Goal: Complete application form

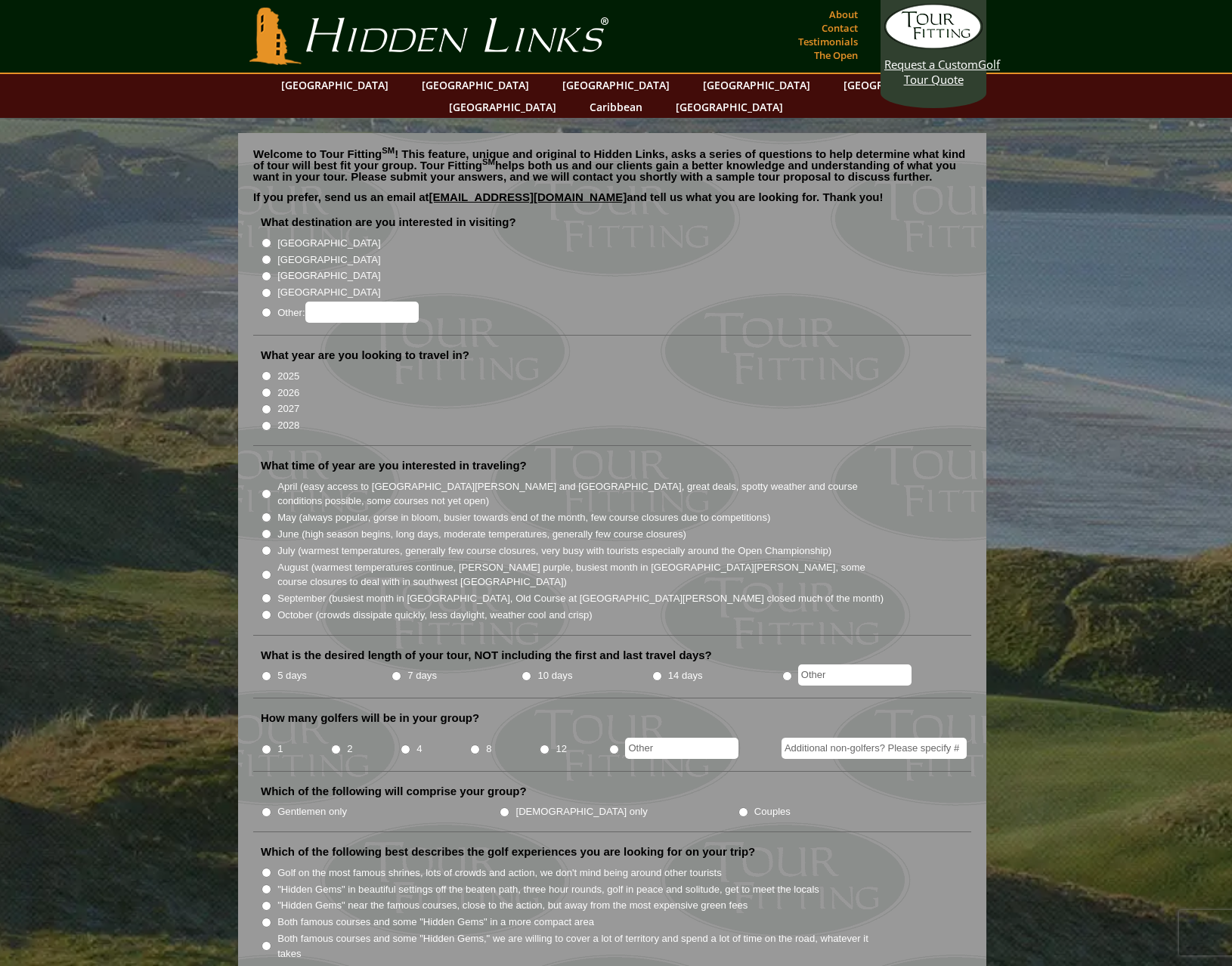
click at [265, 255] on input "[GEOGRAPHIC_DATA]" at bounding box center [266, 259] width 10 height 10
radio input "true"
click at [265, 388] on input "2026" at bounding box center [266, 392] width 10 height 10
radio input "true"
click at [266, 546] on input "July (warmest temperatures, generally few course closures, very busy with touri…" at bounding box center [266, 550] width 10 height 10
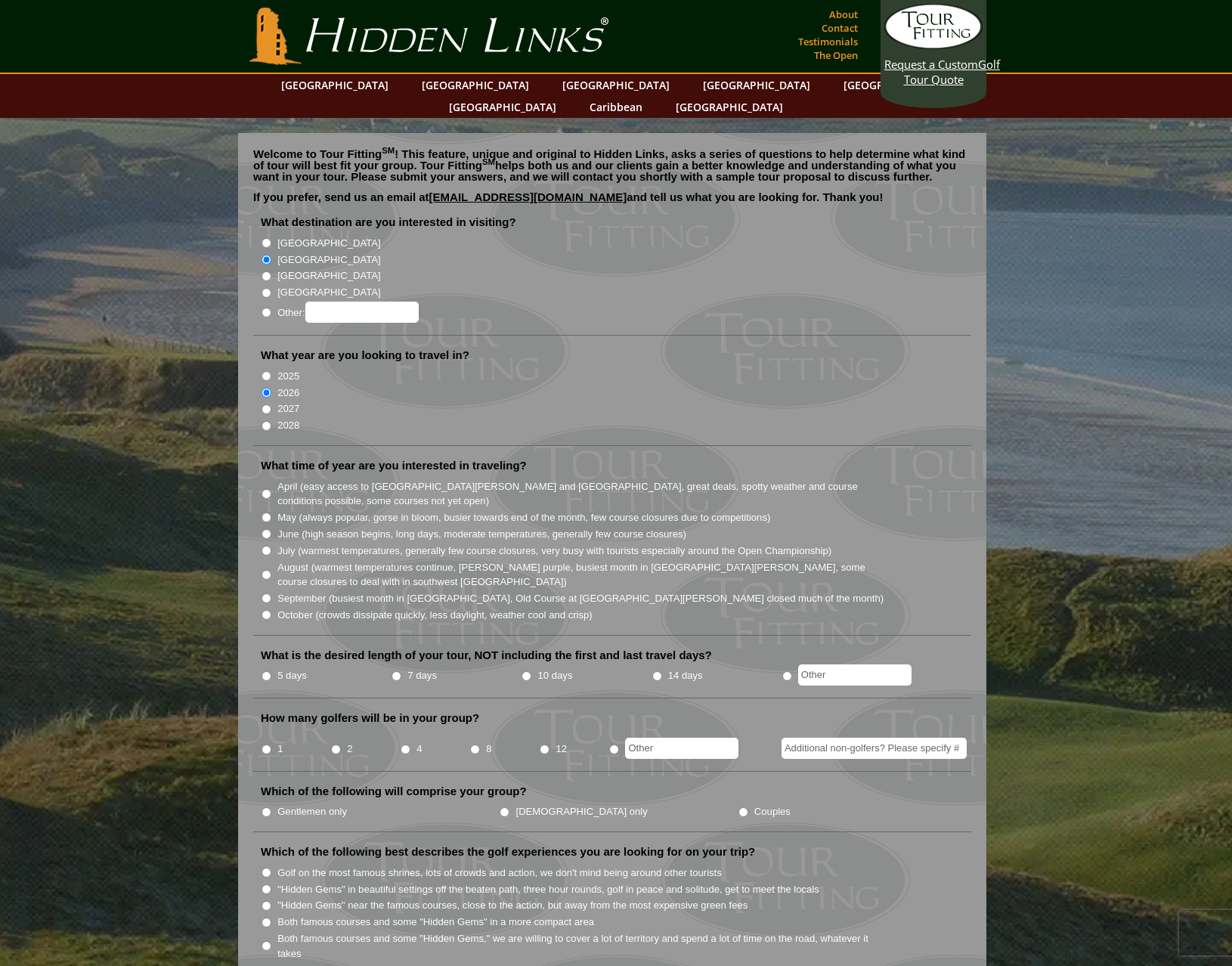
radio input "true"
click at [271, 558] on li "August (warmest temperatures continue, heather bright purple, busiest month in …" at bounding box center [618, 574] width 715 height 31
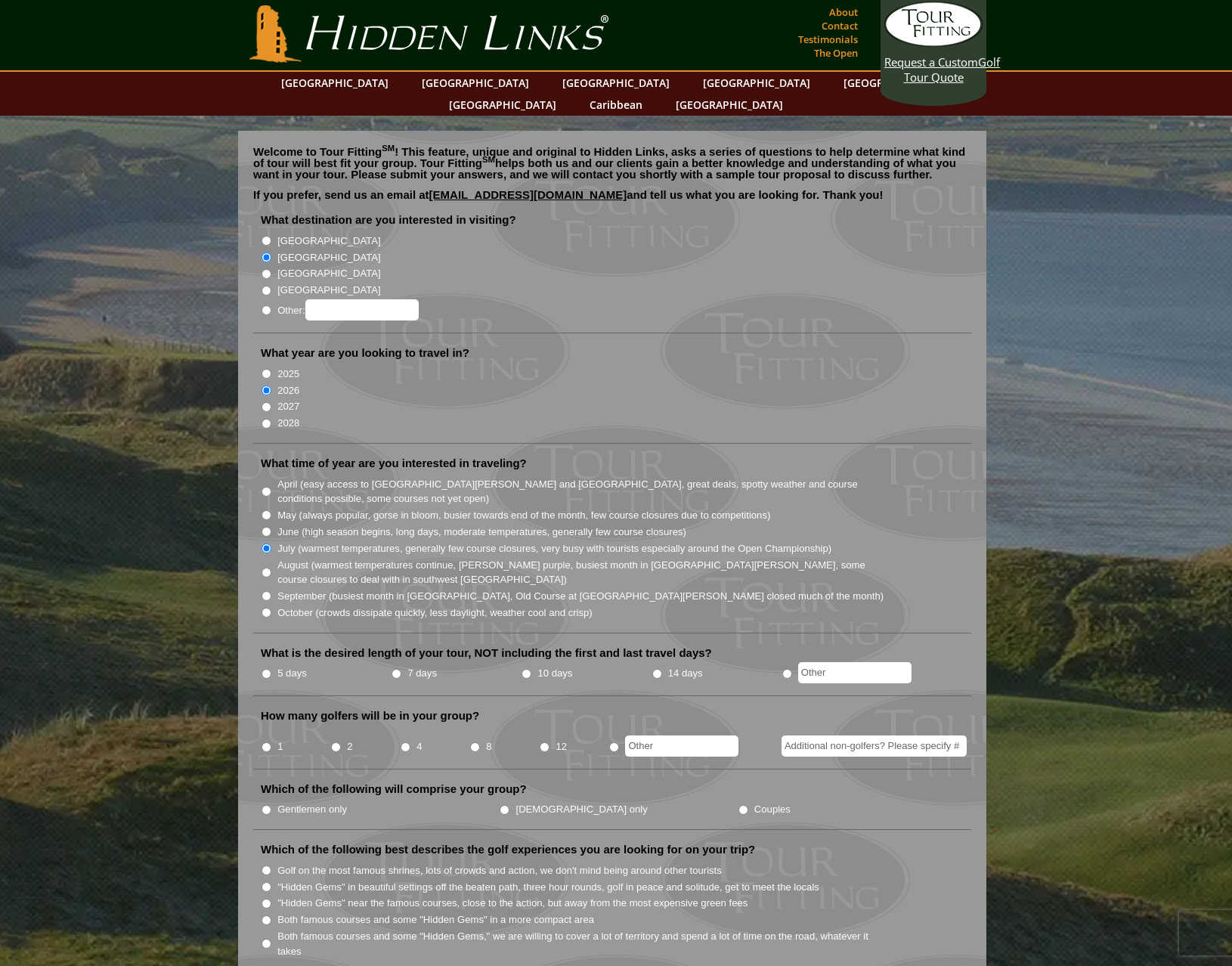
click at [265, 567] on input "August (warmest temperatures continue, heather bright purple, busiest month in …" at bounding box center [266, 572] width 10 height 10
radio input "true"
click at [265, 544] on input "July (warmest temperatures, generally few course closures, very busy with touri…" at bounding box center [266, 548] width 10 height 10
radio input "true"
click at [393, 669] on input "7 days" at bounding box center [396, 673] width 10 height 10
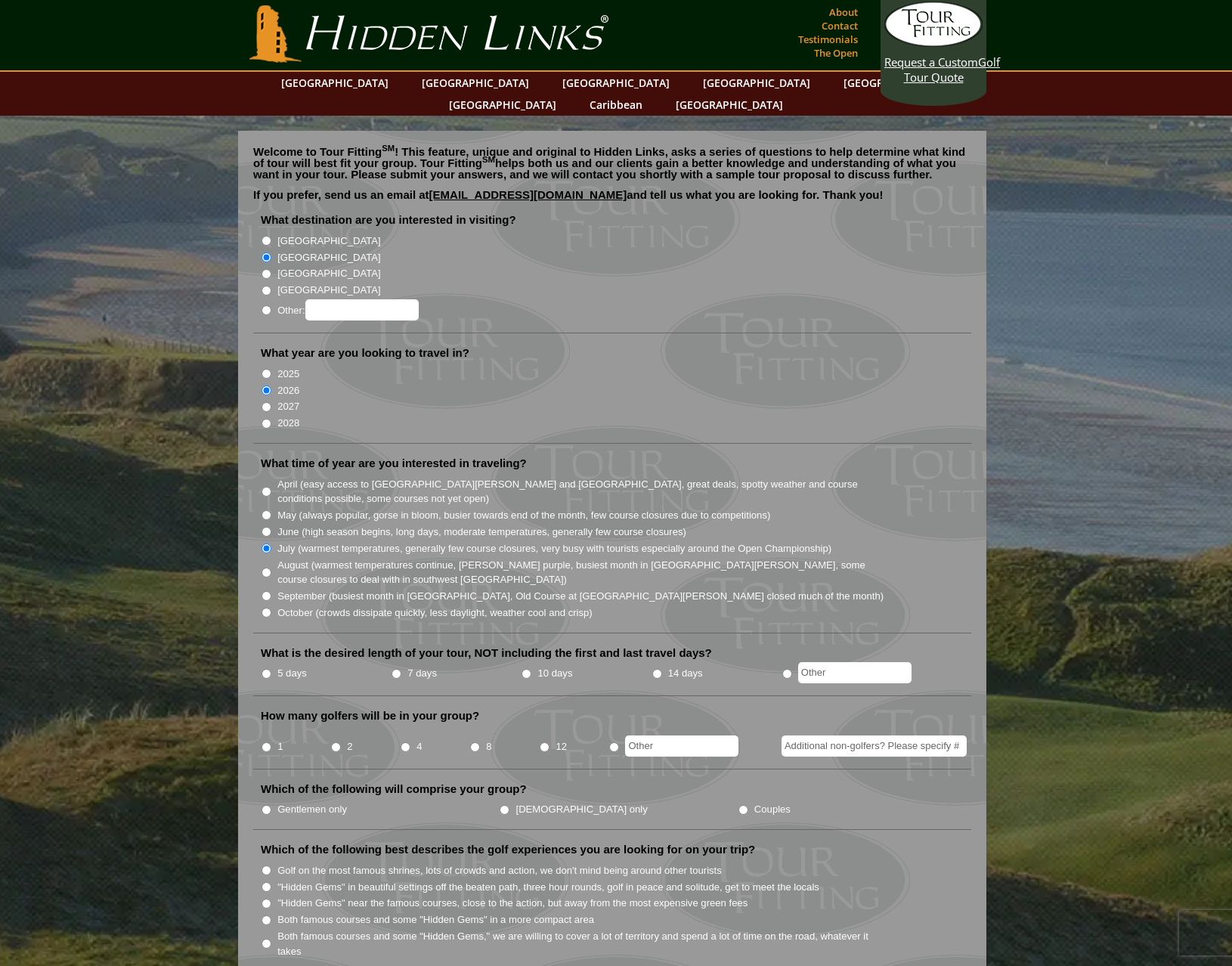
radio input "true"
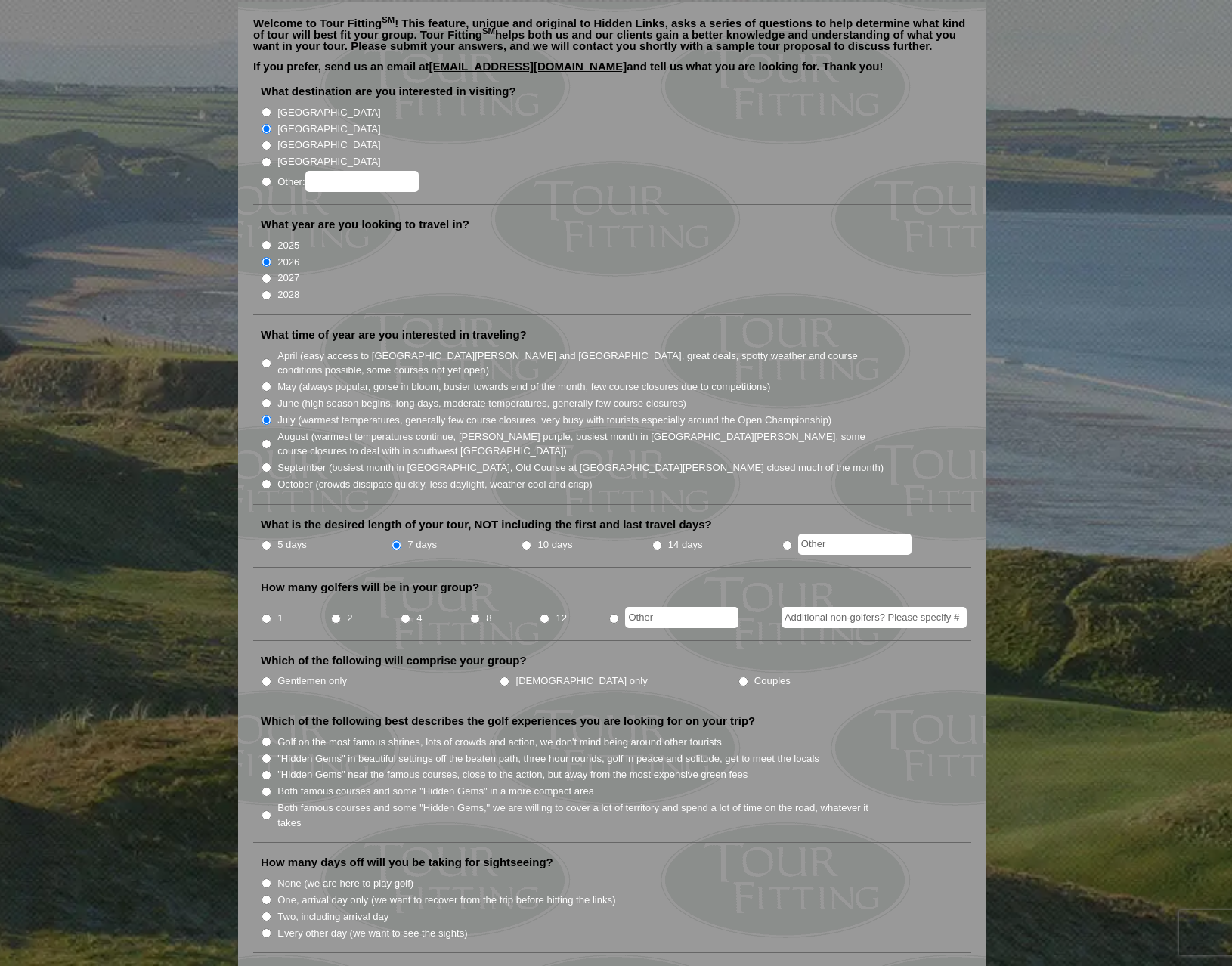
scroll to position [134, 0]
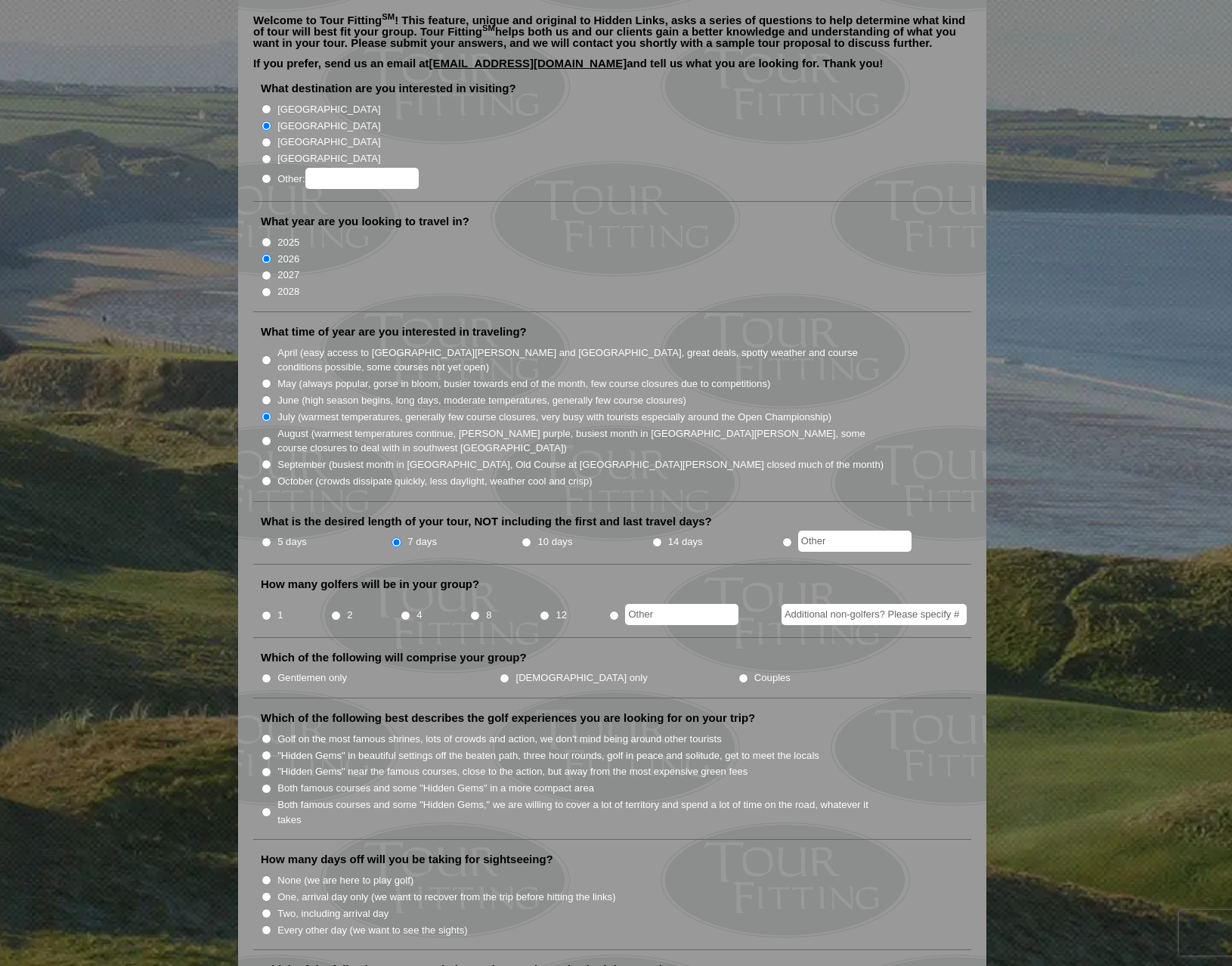
click at [265, 611] on input "1" at bounding box center [266, 615] width 10 height 10
radio input "true"
click at [899, 604] on input "Additional non-golfers? Please specify #" at bounding box center [873, 613] width 185 height 21
type input "1 non-golfer"
click at [738, 673] on input "Couples" at bounding box center [743, 678] width 10 height 10
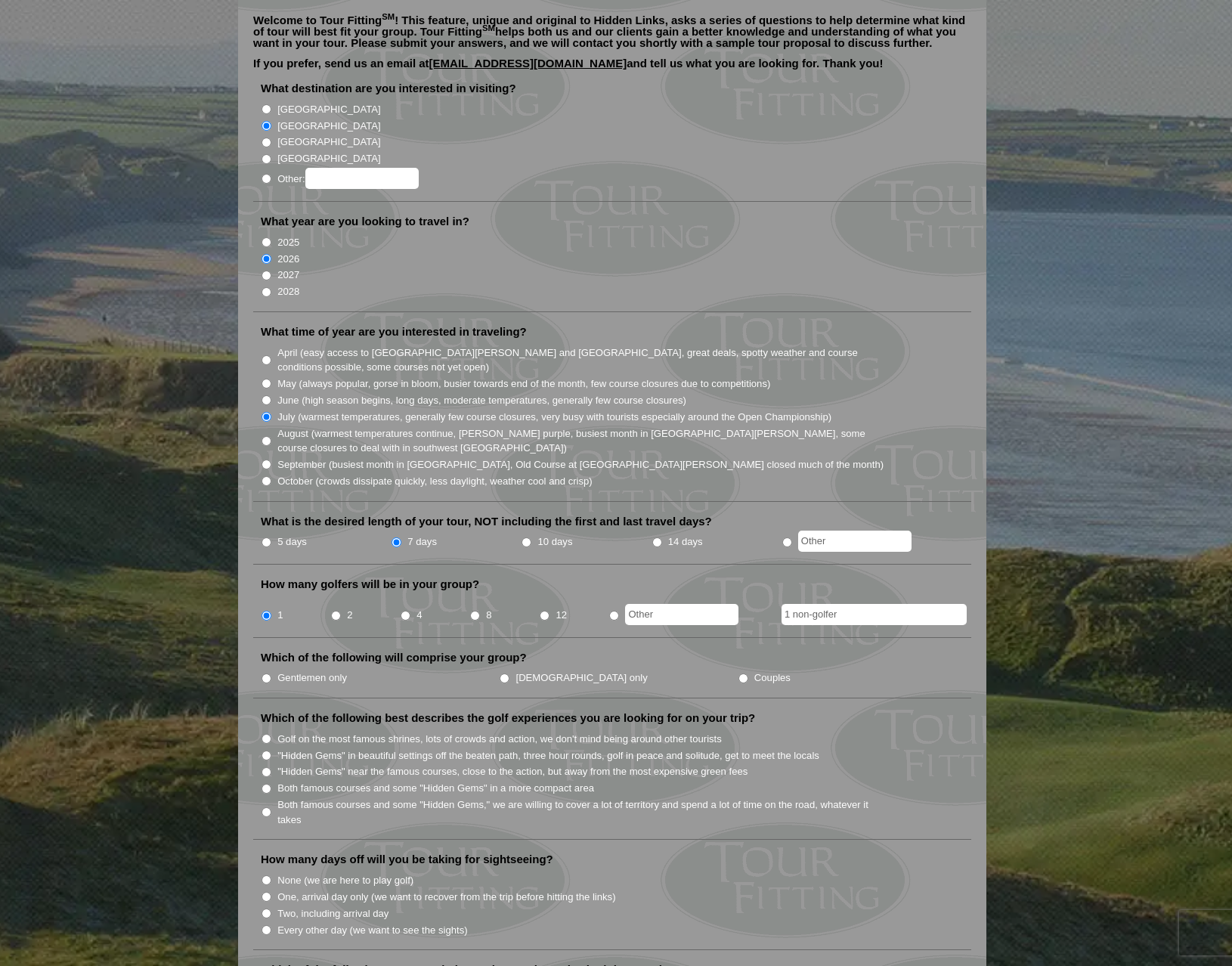
radio input "true"
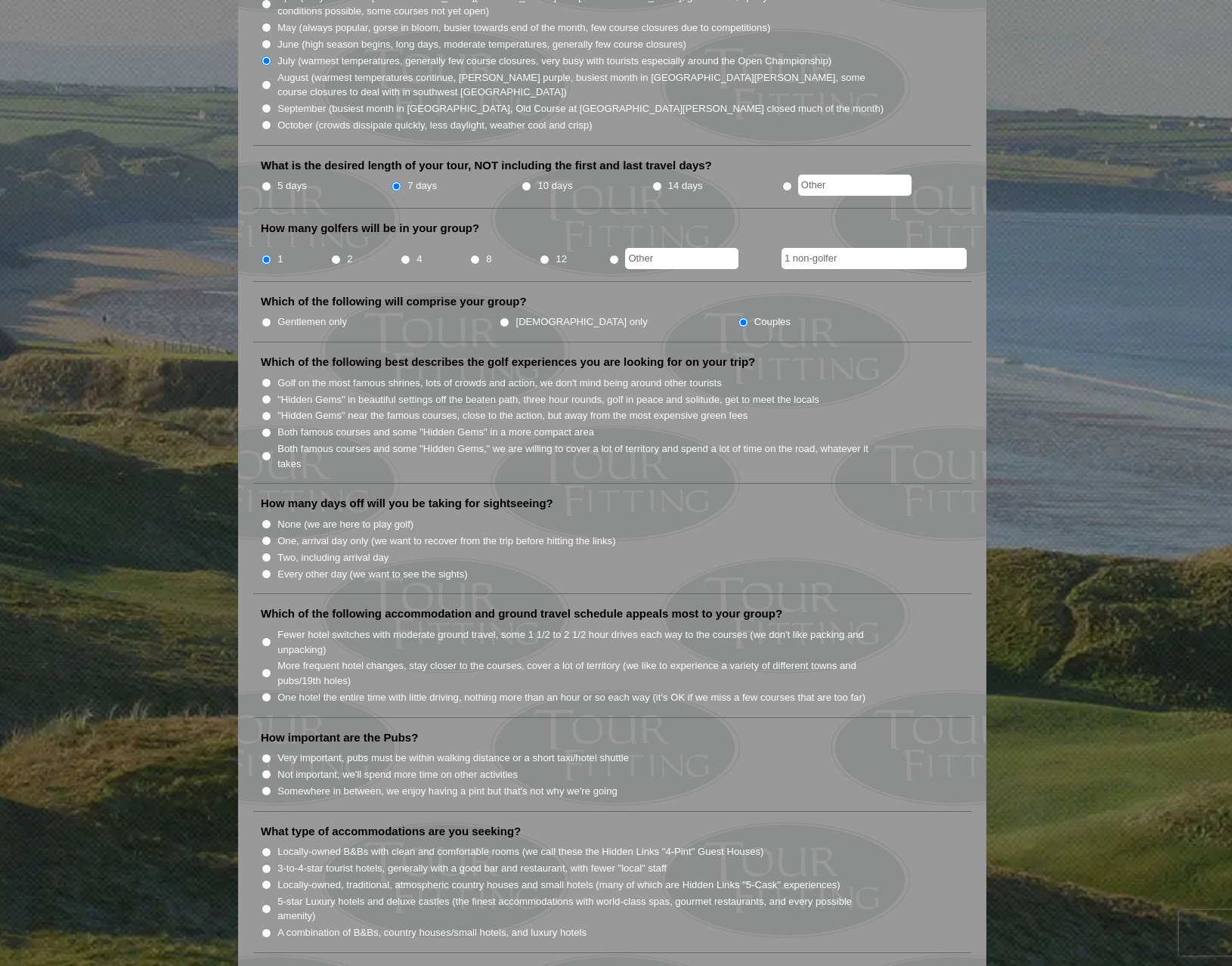
scroll to position [504, 0]
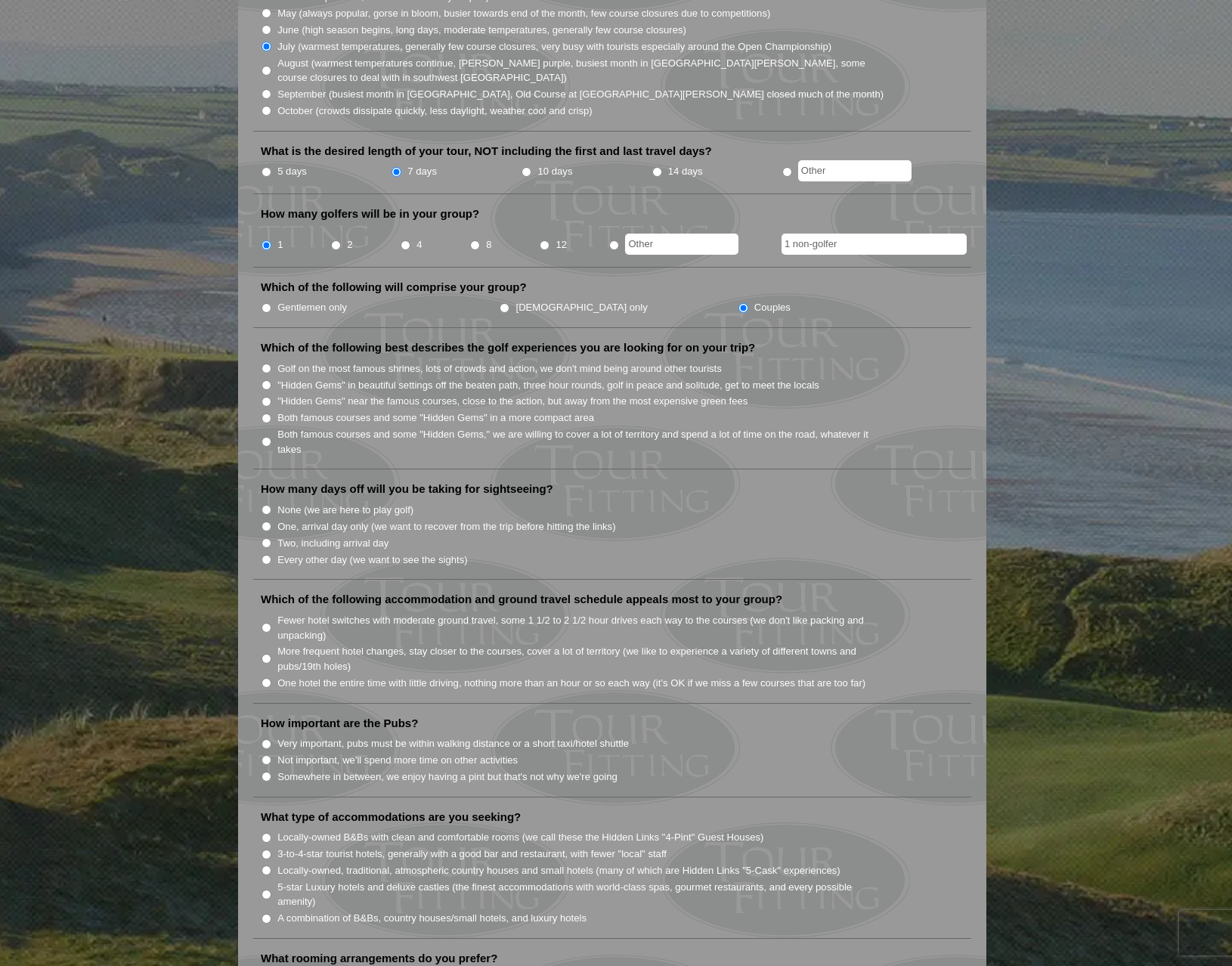
click at [267, 363] on input "Golf on the most famous shrines, lots of crowds and action, we don't mind being…" at bounding box center [266, 368] width 10 height 10
radio input "true"
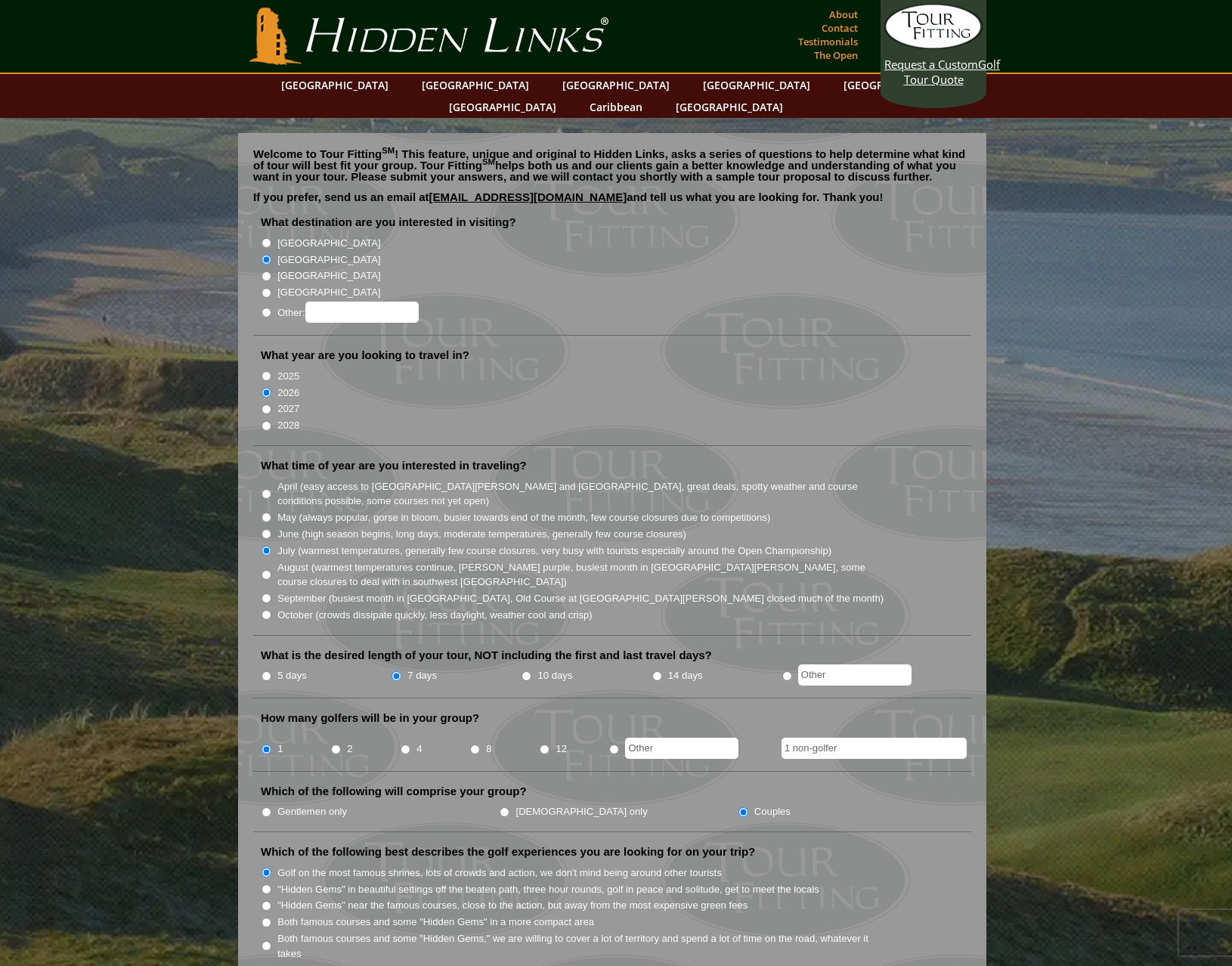
scroll to position [-2, 0]
click at [523, 671] on input "10 days" at bounding box center [525, 676] width 10 height 10
radio input "true"
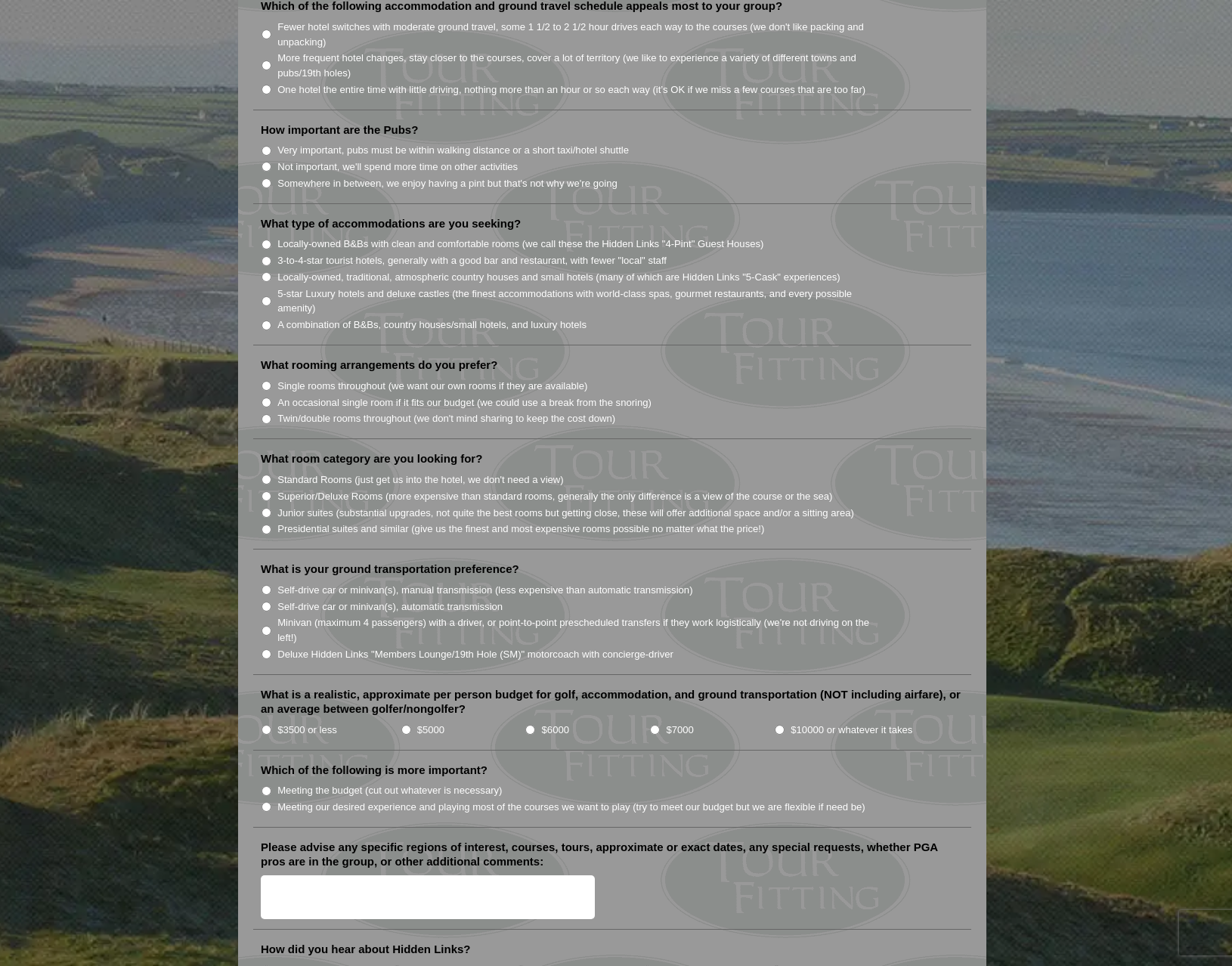
scroll to position [1100, 0]
click at [266, 489] on input "Superior/Deluxe Rooms (more expensive than standard rooms, generally the only d…" at bounding box center [266, 494] width 10 height 10
radio input "true"
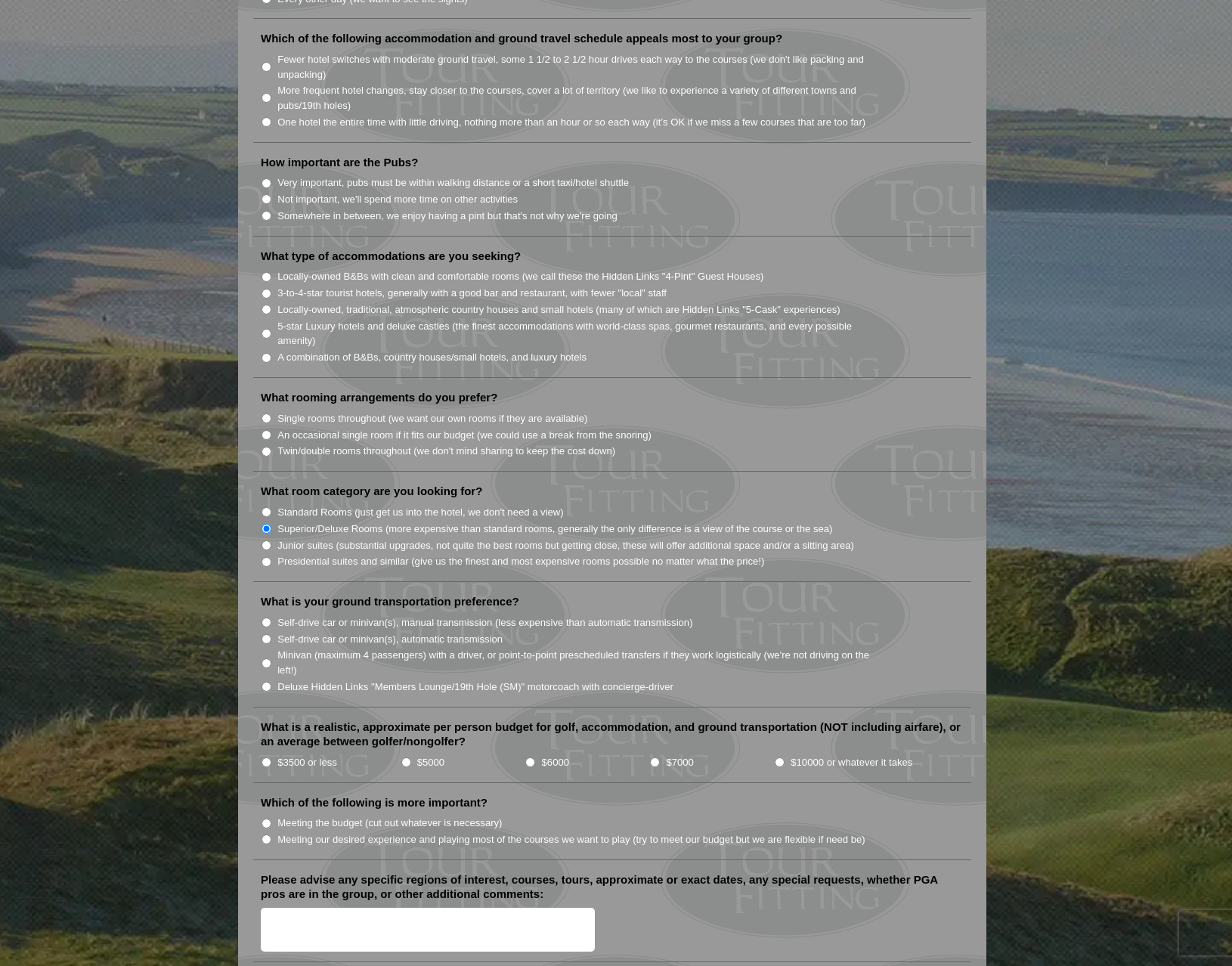
scroll to position [1048, 0]
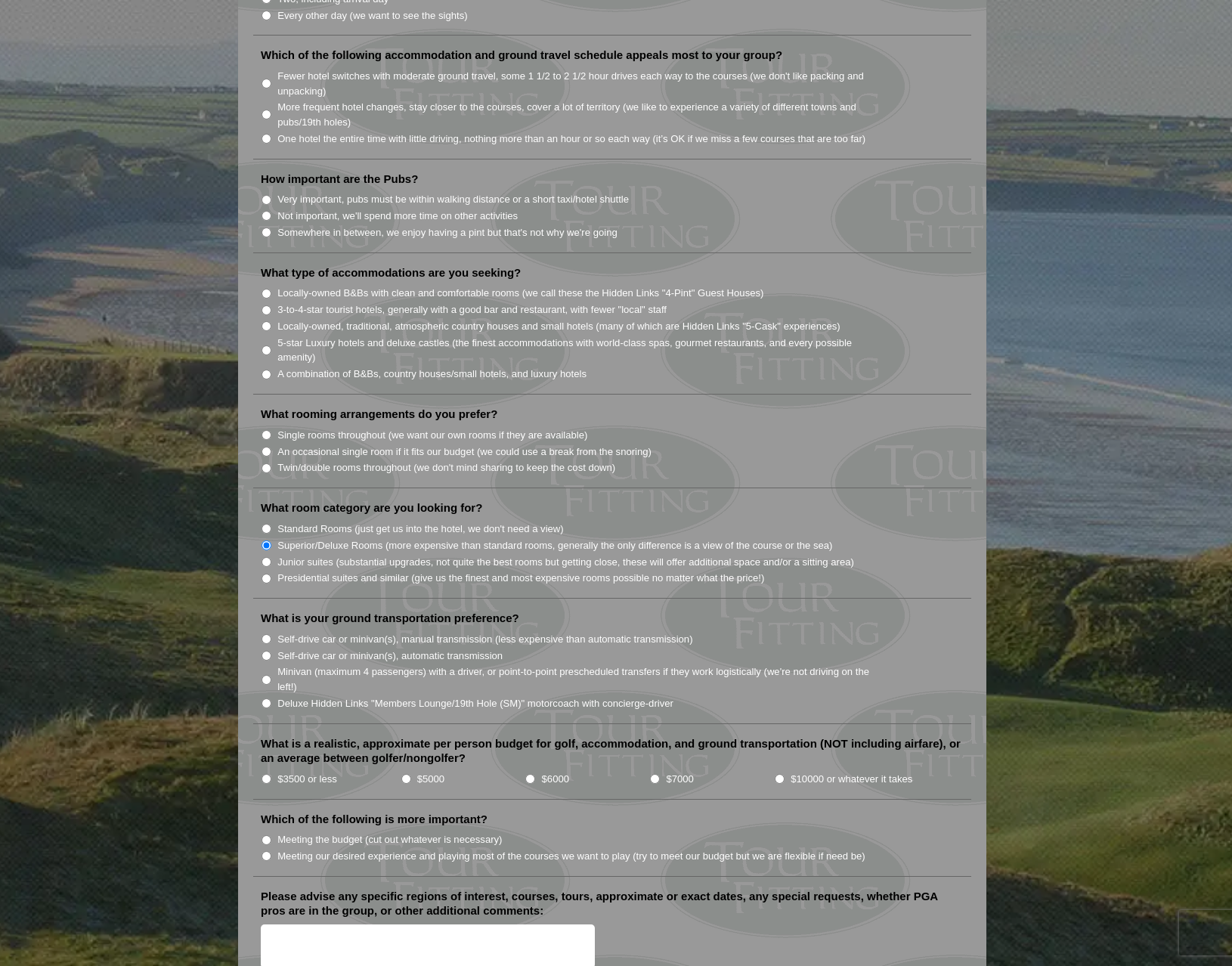
click at [266, 345] on input "5-star Luxury hotels and deluxe castles (the finest accommodations with world-c…" at bounding box center [266, 350] width 10 height 10
radio input "true"
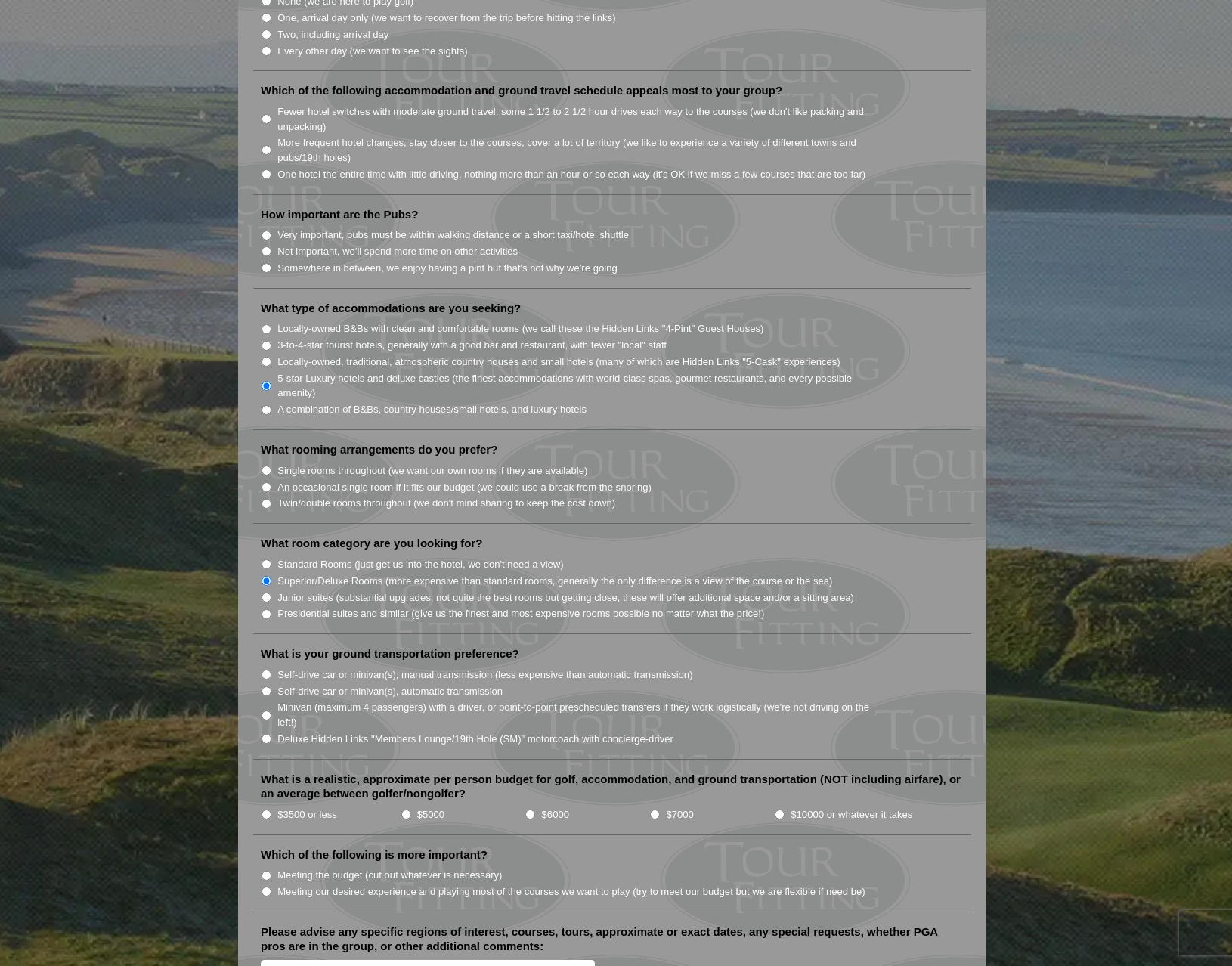
click at [266, 263] on input "Somewhere in between, we enjoy having a pint but that's not why we're going" at bounding box center [266, 267] width 10 height 10
radio input "true"
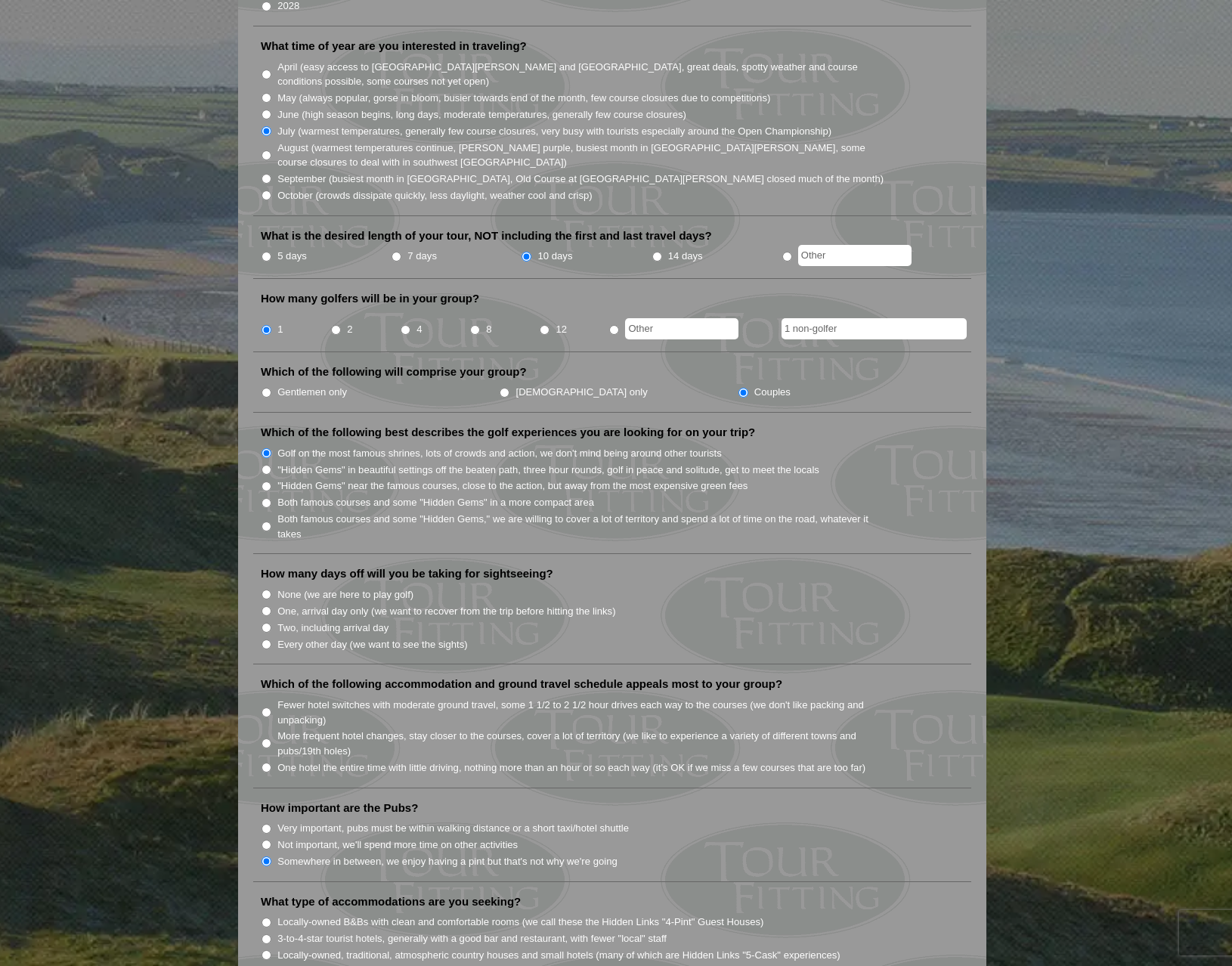
scroll to position [304, 0]
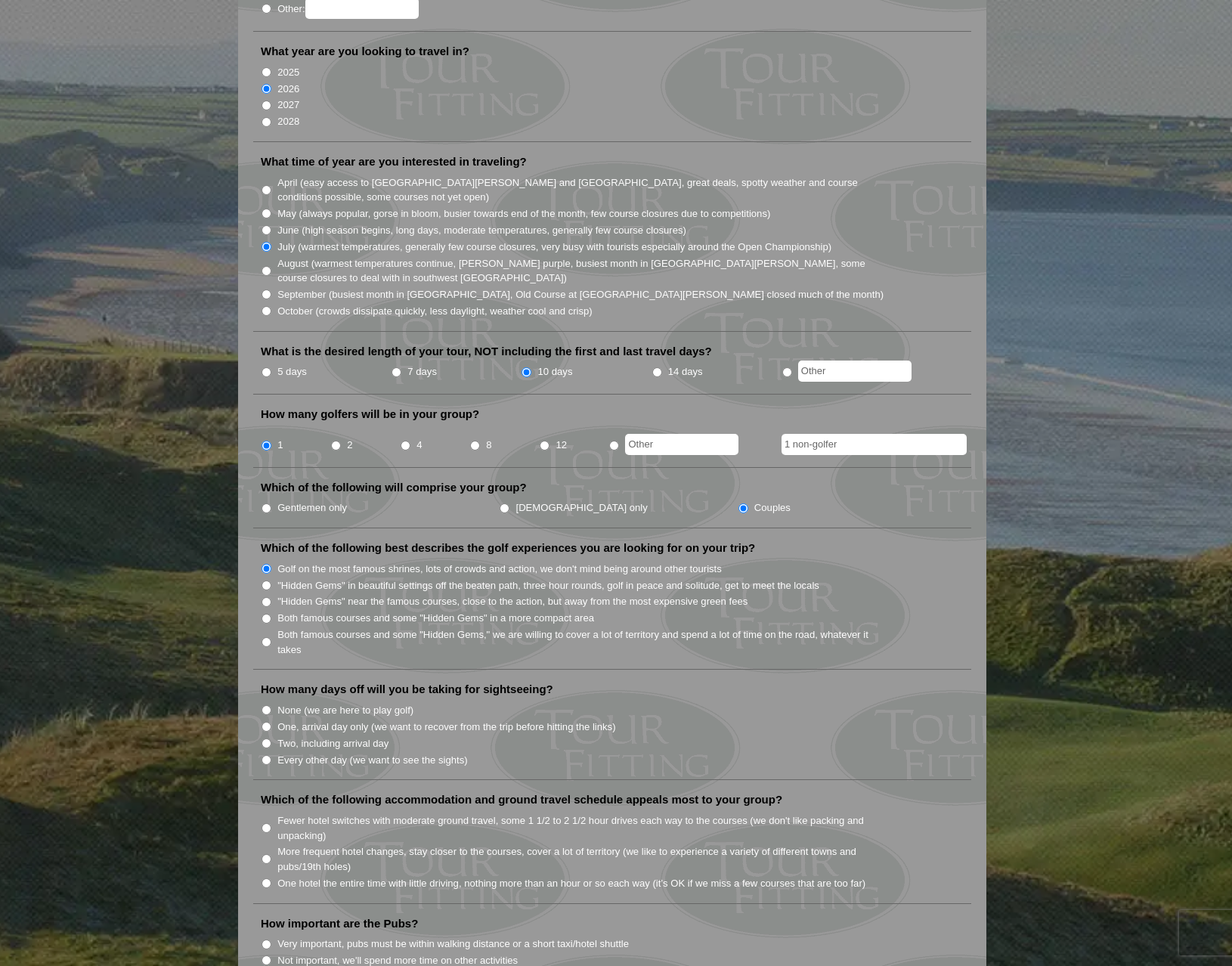
click at [396, 367] on input "7 days" at bounding box center [396, 372] width 10 height 10
radio input "true"
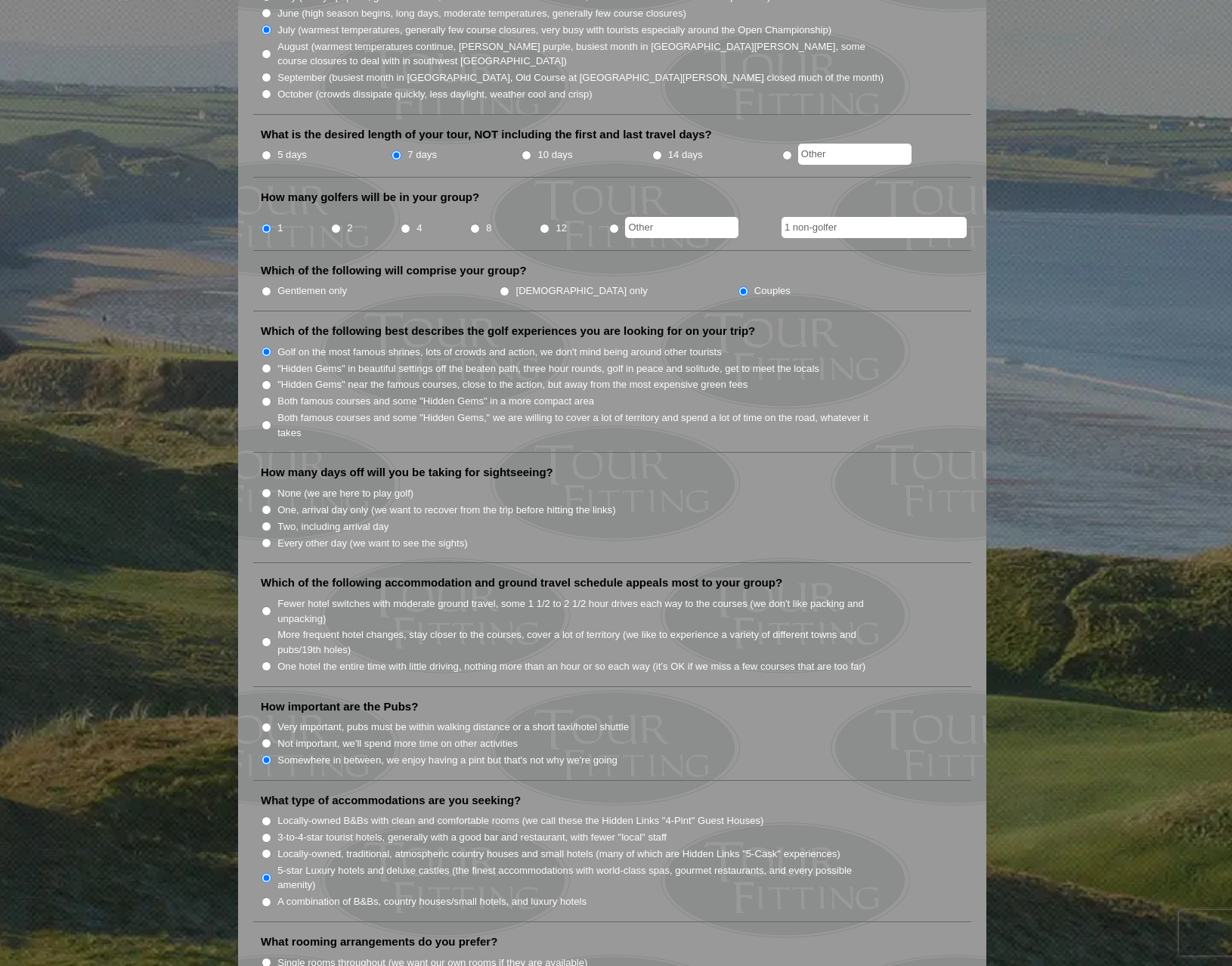
scroll to position [518, 0]
click at [266, 524] on input "Two, including arrival day" at bounding box center [266, 528] width 10 height 10
radio input "true"
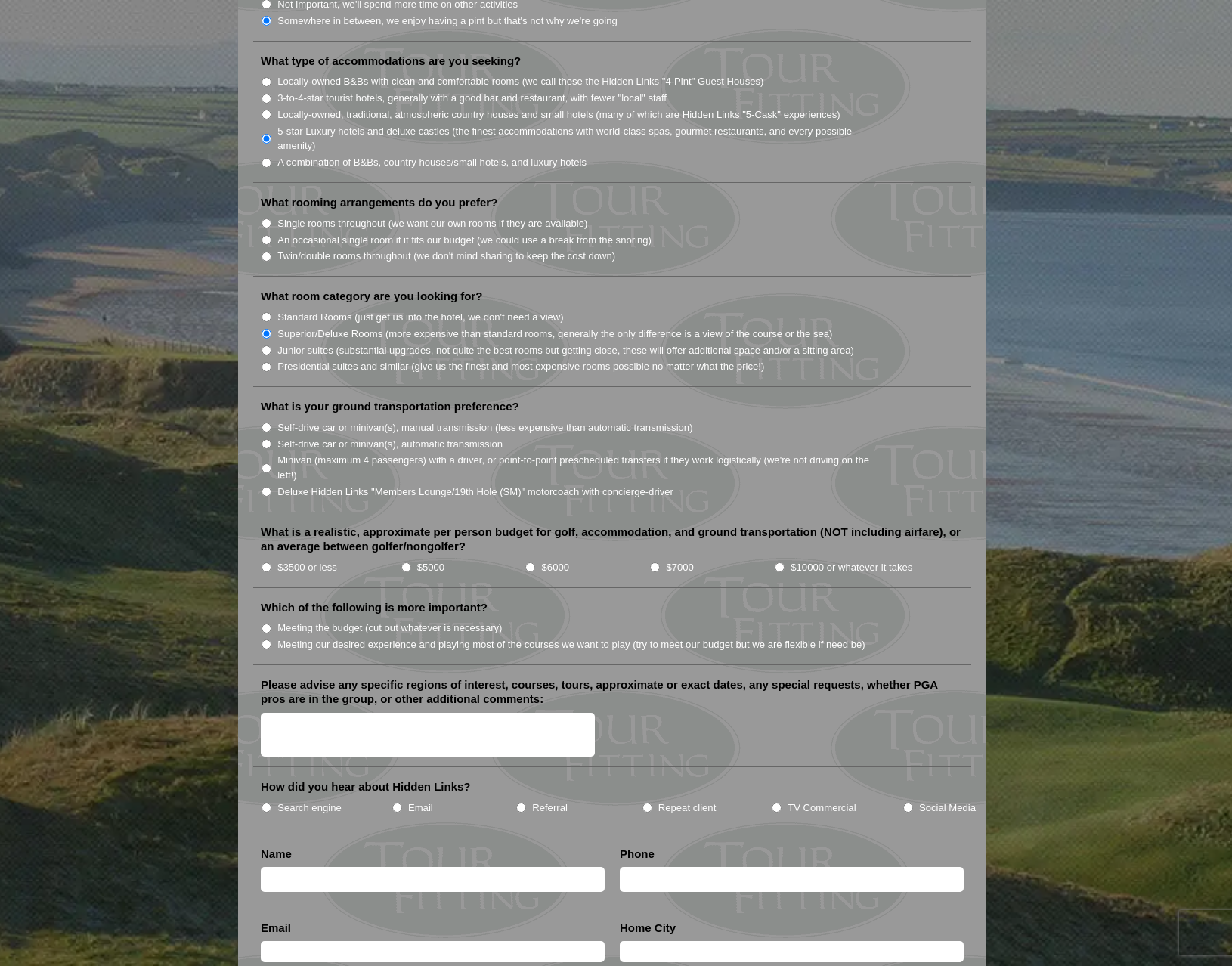
scroll to position [1262, 0]
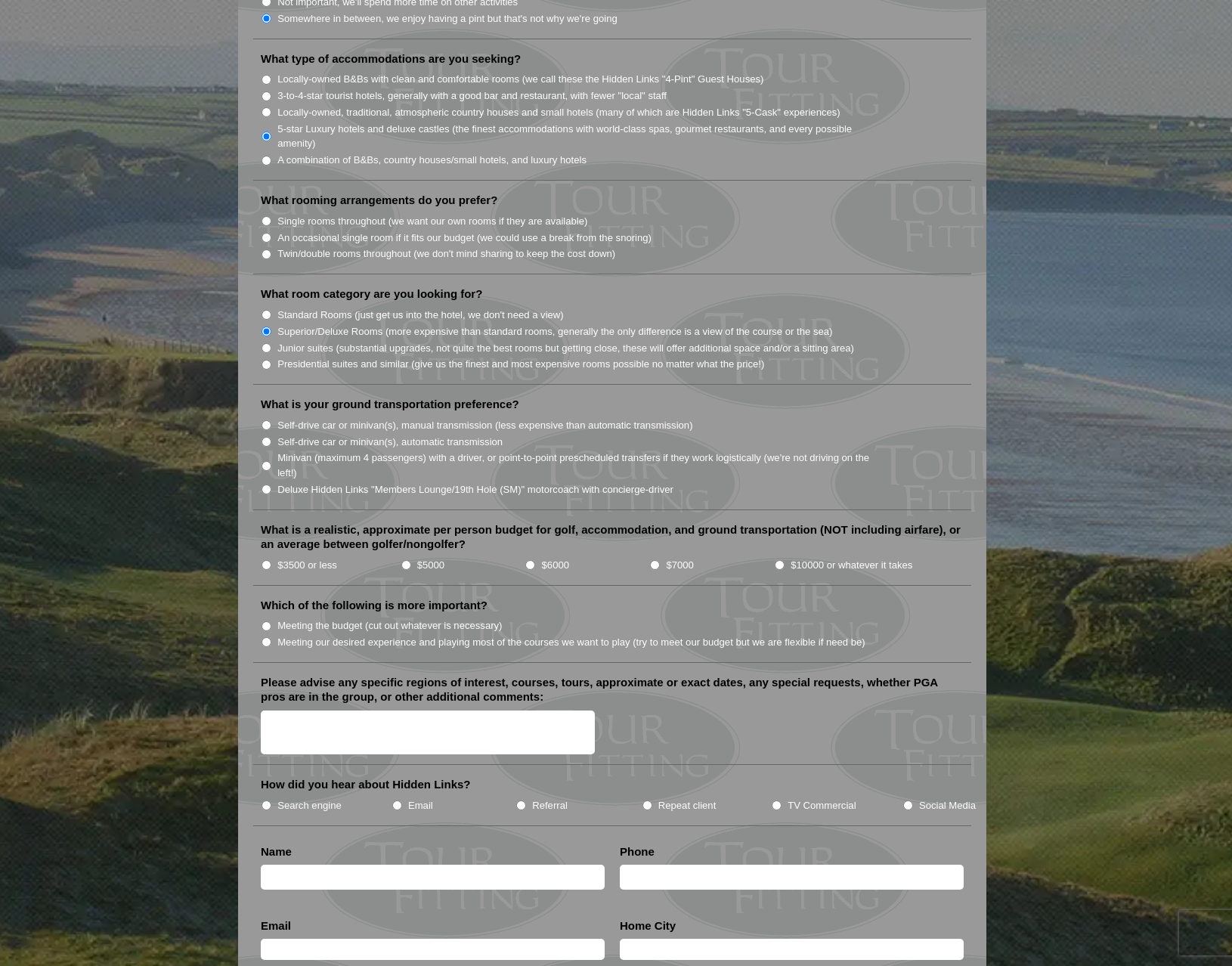
click at [531, 560] on input "$6000" at bounding box center [530, 565] width 10 height 10
radio input "true"
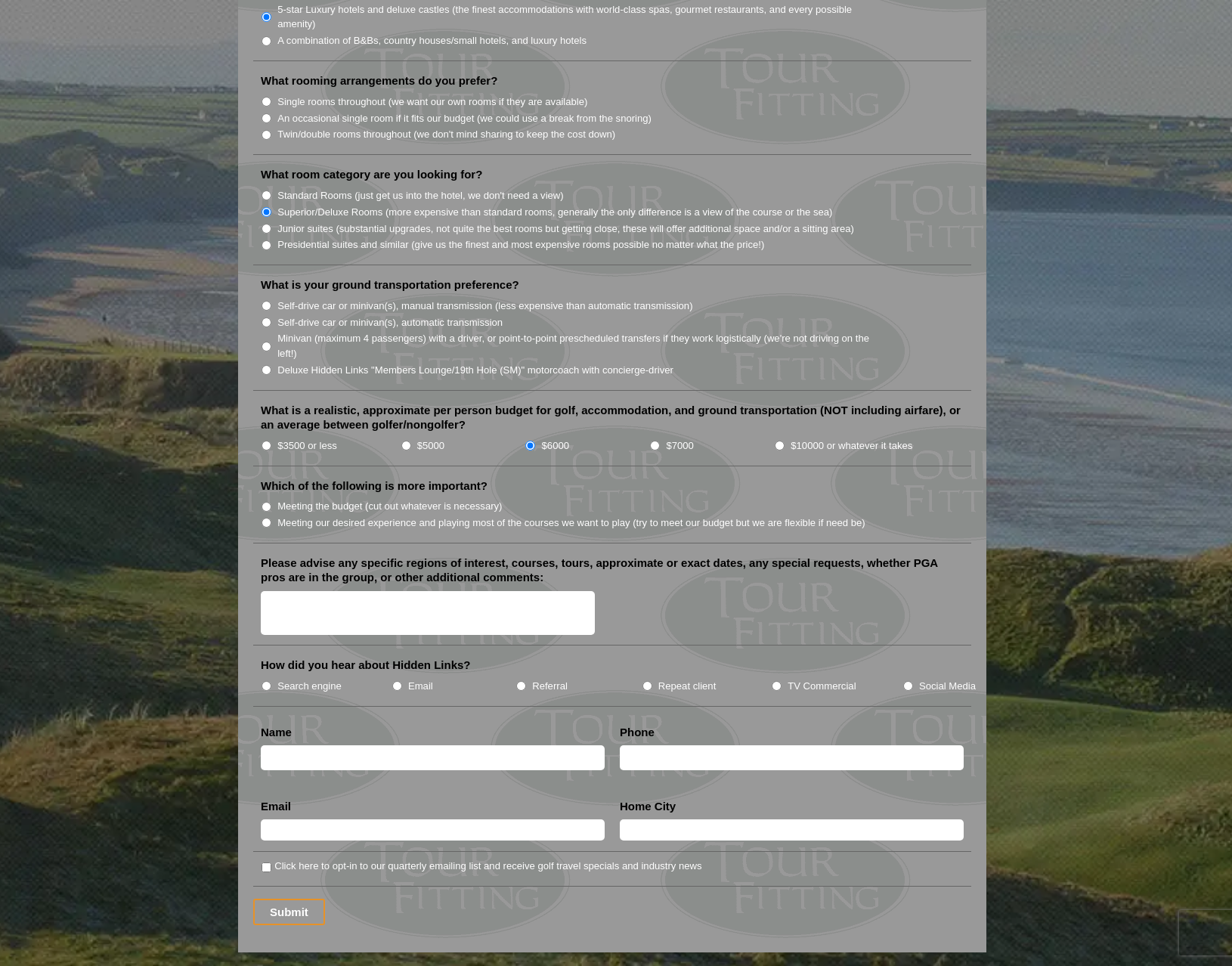
scroll to position [1382, 0]
click at [266, 517] on input "Meeting our desired experience and playing most of the courses we want to play …" at bounding box center [266, 522] width 10 height 10
radio input "true"
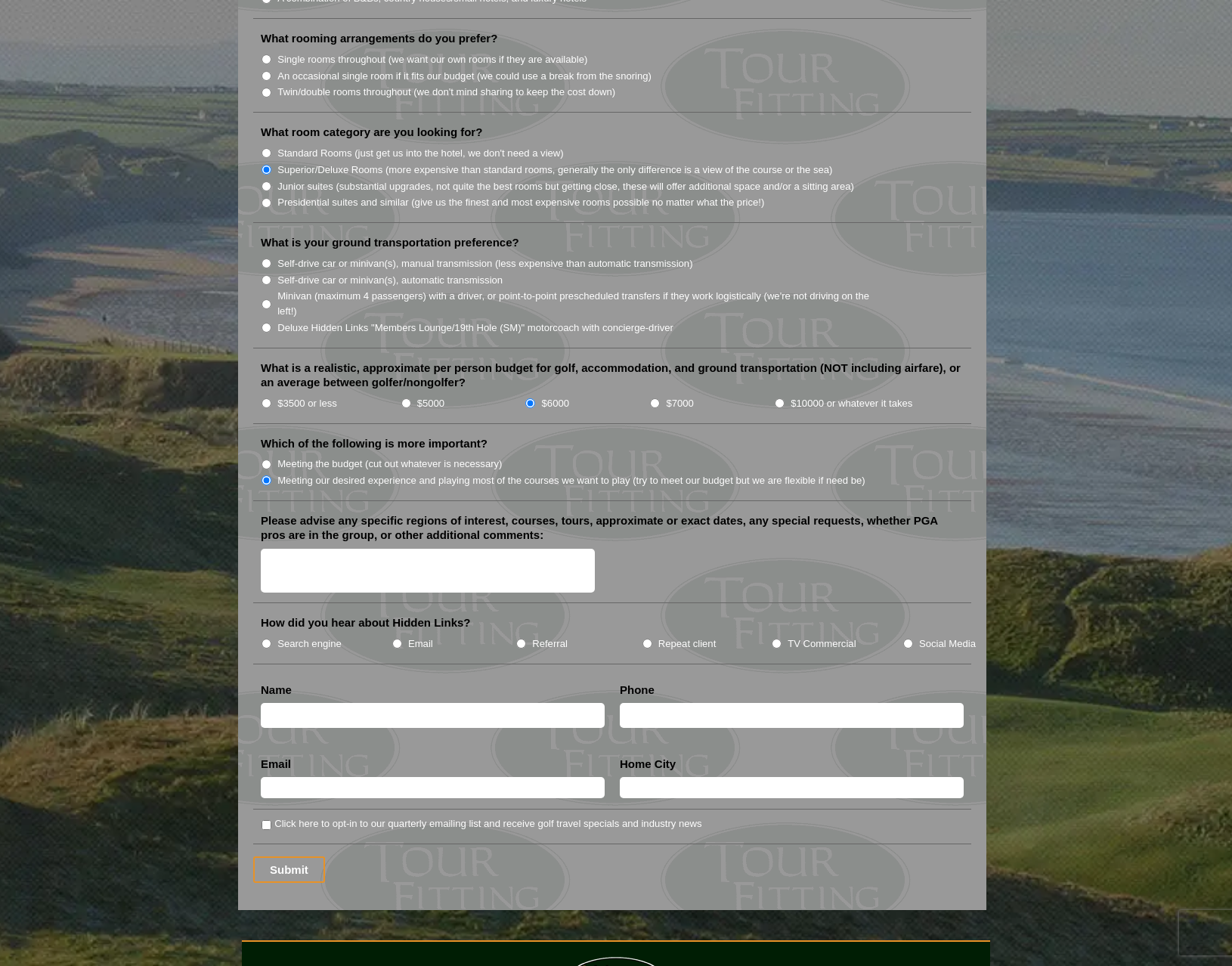
scroll to position [1446, 0]
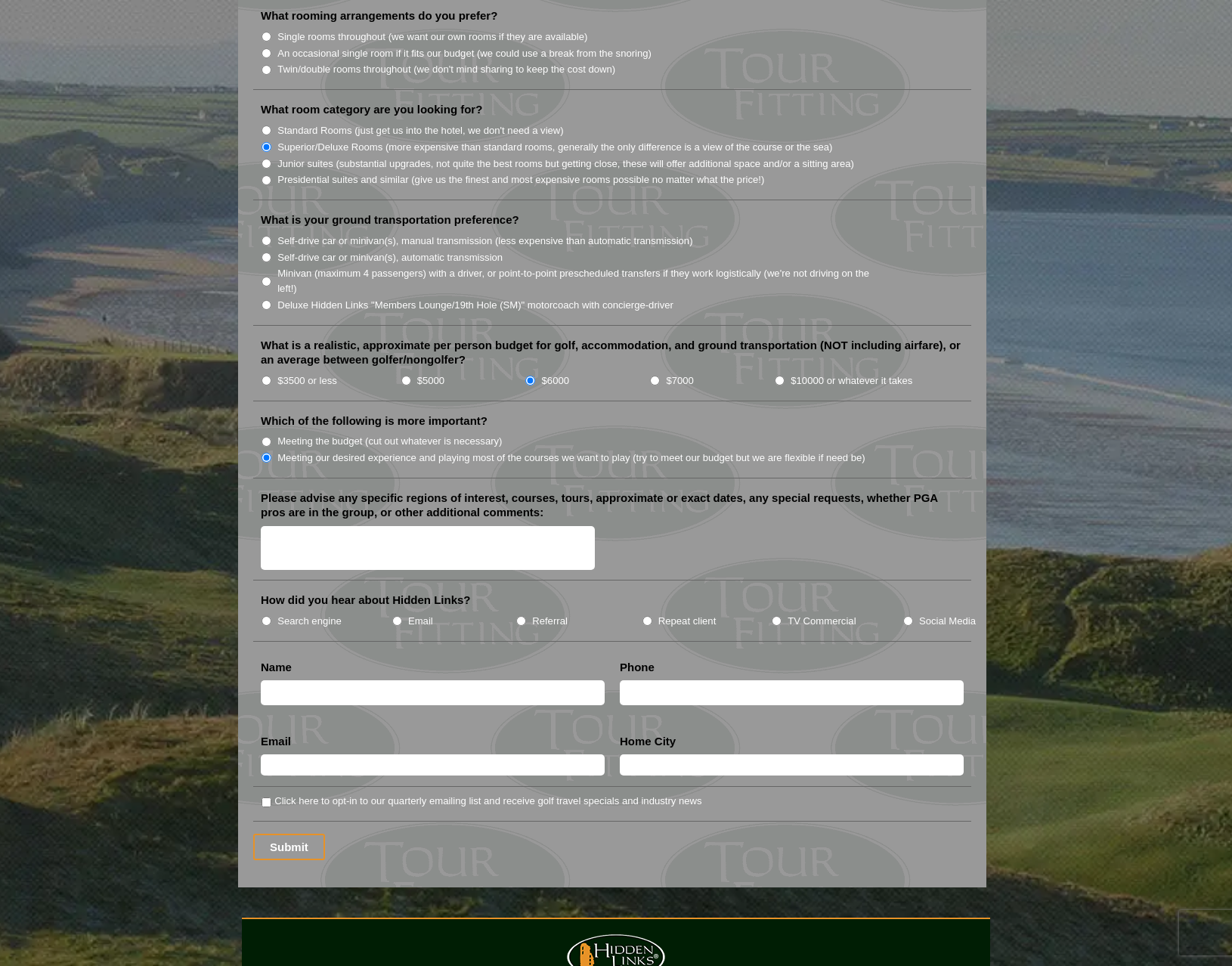
click at [499, 526] on textarea "Please advise any specific regions of interest, courses, tours, approximate or …" at bounding box center [428, 548] width 334 height 44
type textarea "A"
type textarea "Able to travel June-August, but prefer better weather;"
click at [265, 616] on input "Search engine" at bounding box center [266, 621] width 10 height 10
radio input "true"
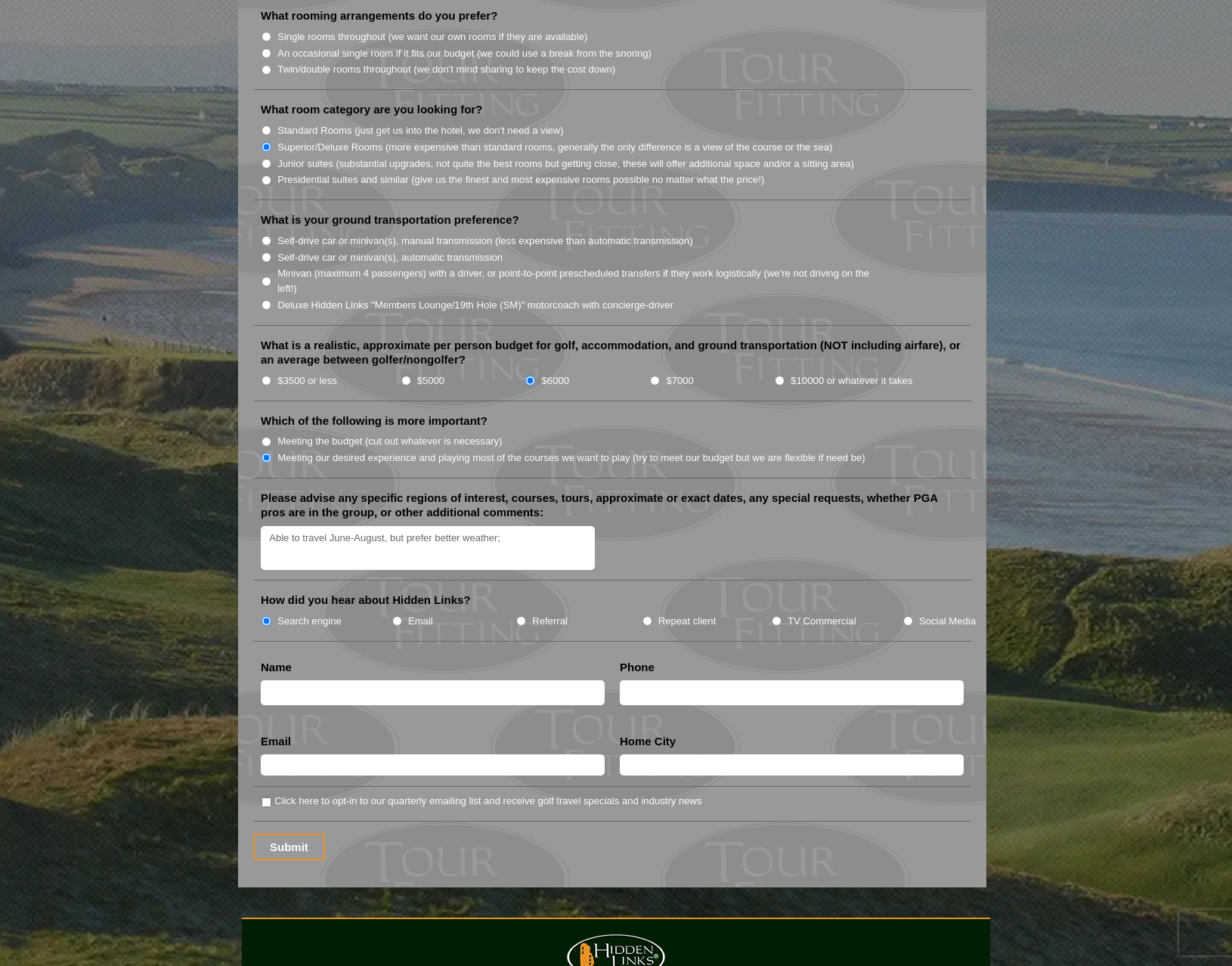
click at [538, 526] on textarea "Able to travel June-August, but prefer better weather;" at bounding box center [428, 548] width 334 height 44
click at [437, 526] on textarea "Able to travel June-August, but prefer better weather; would love an old course…" at bounding box center [428, 548] width 334 height 44
click at [549, 526] on textarea "Able to travel June-August, but prefer better weather; would love an old course…" at bounding box center [428, 548] width 334 height 44
type textarea "Able to travel June-August, but prefer better weather; would love an old course…"
type input "Jill Joaquin"
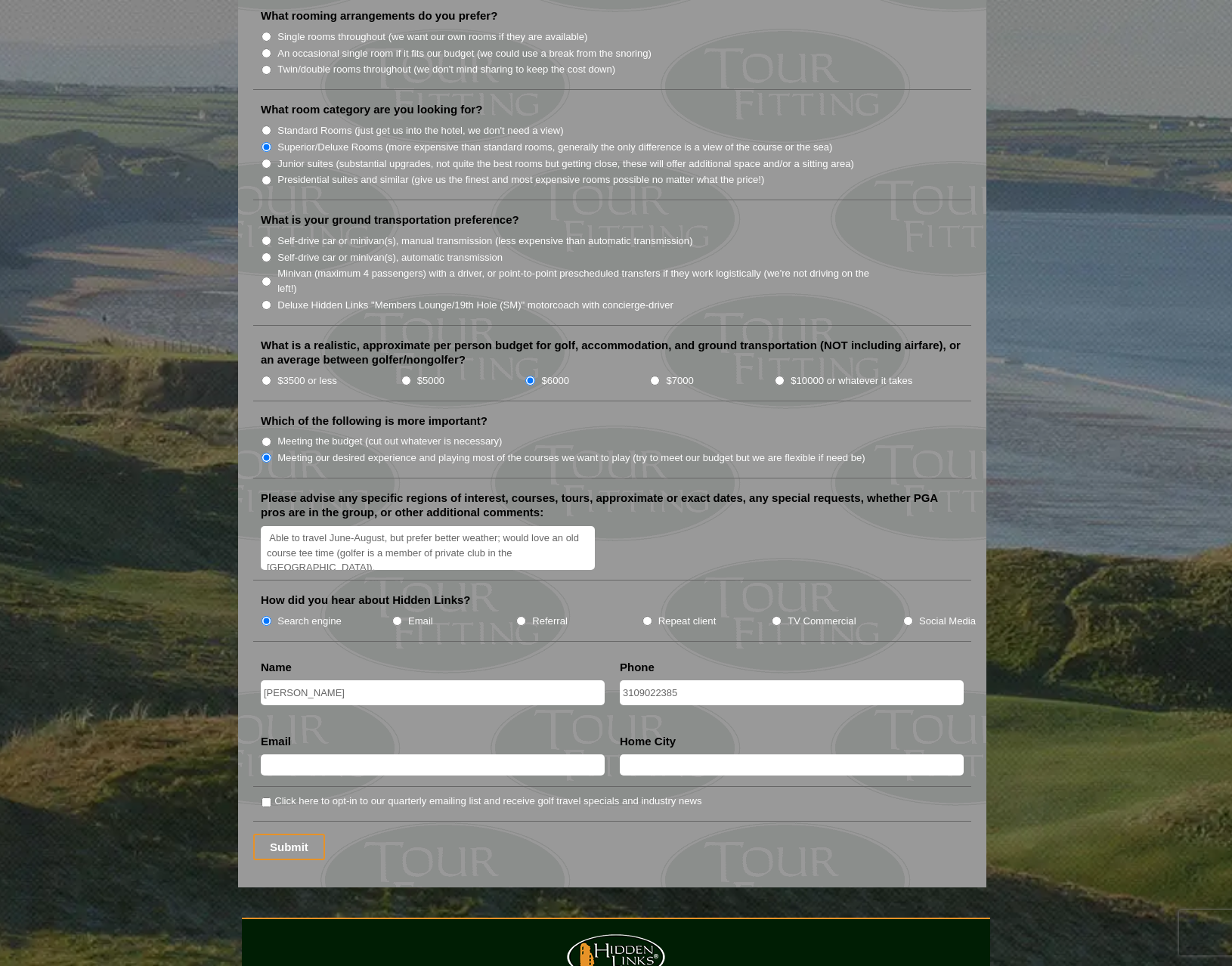
type input "3109022385"
type input "jilly_j@me.com"
type input "Sacramento, CA"
click at [563, 526] on textarea "Able to travel June-August, but prefer better weather; would love an old course…" at bounding box center [428, 548] width 334 height 44
click at [266, 276] on input "Minivan (maximum 4 passengers) with a driver, or point-to-point prescheduled tr…" at bounding box center [266, 281] width 10 height 10
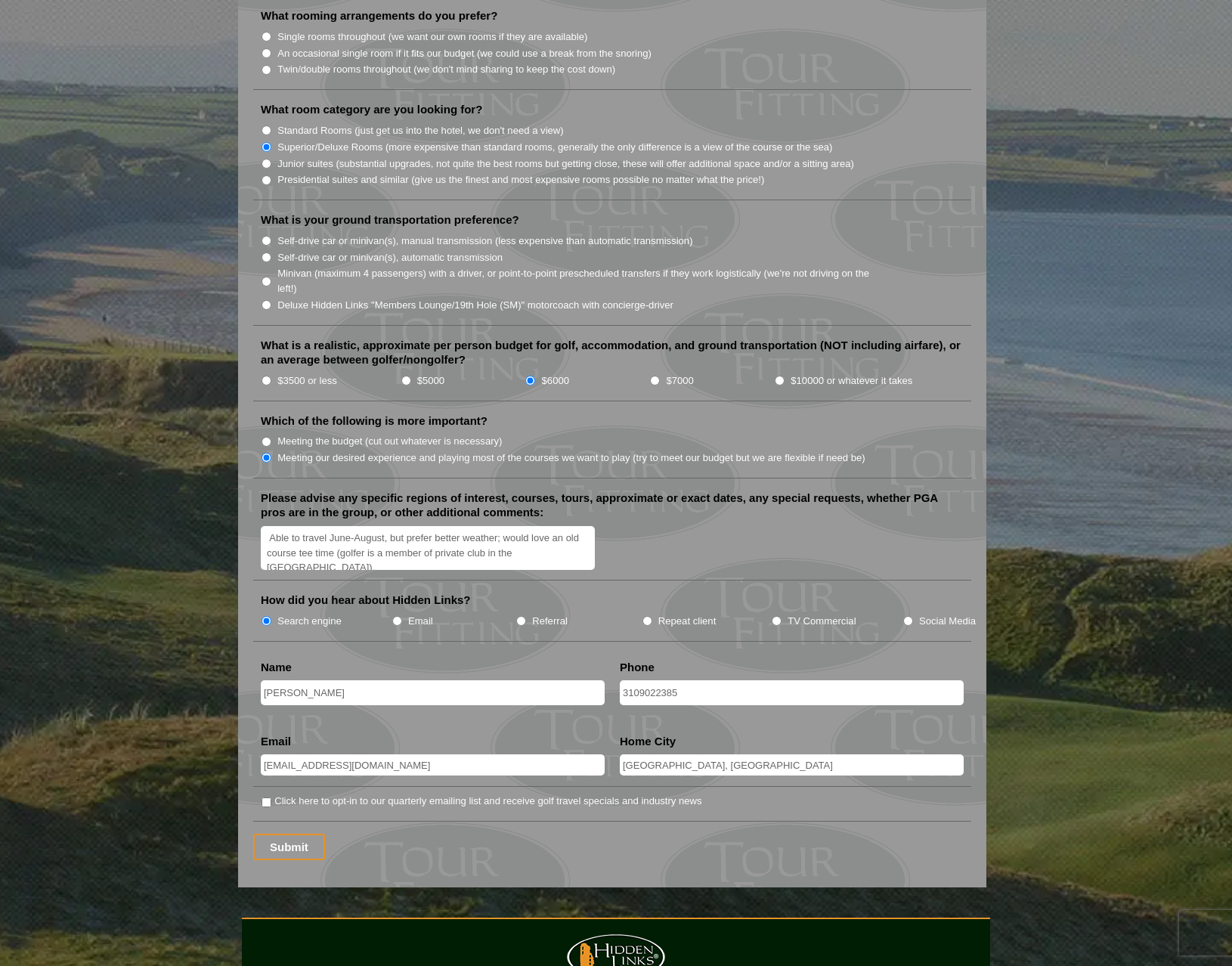
radio input "true"
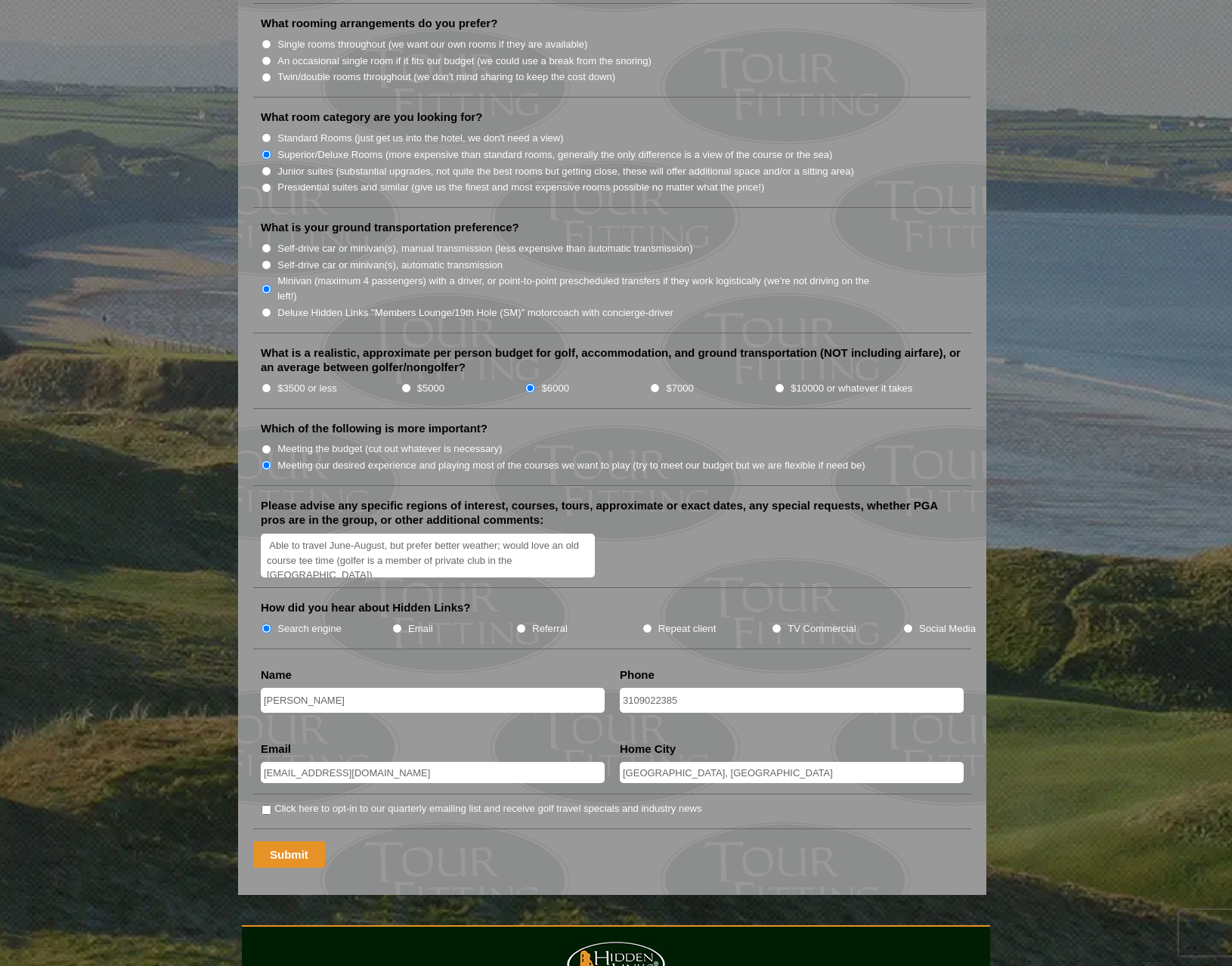
click at [285, 841] on input "Submit" at bounding box center [288, 854] width 72 height 26
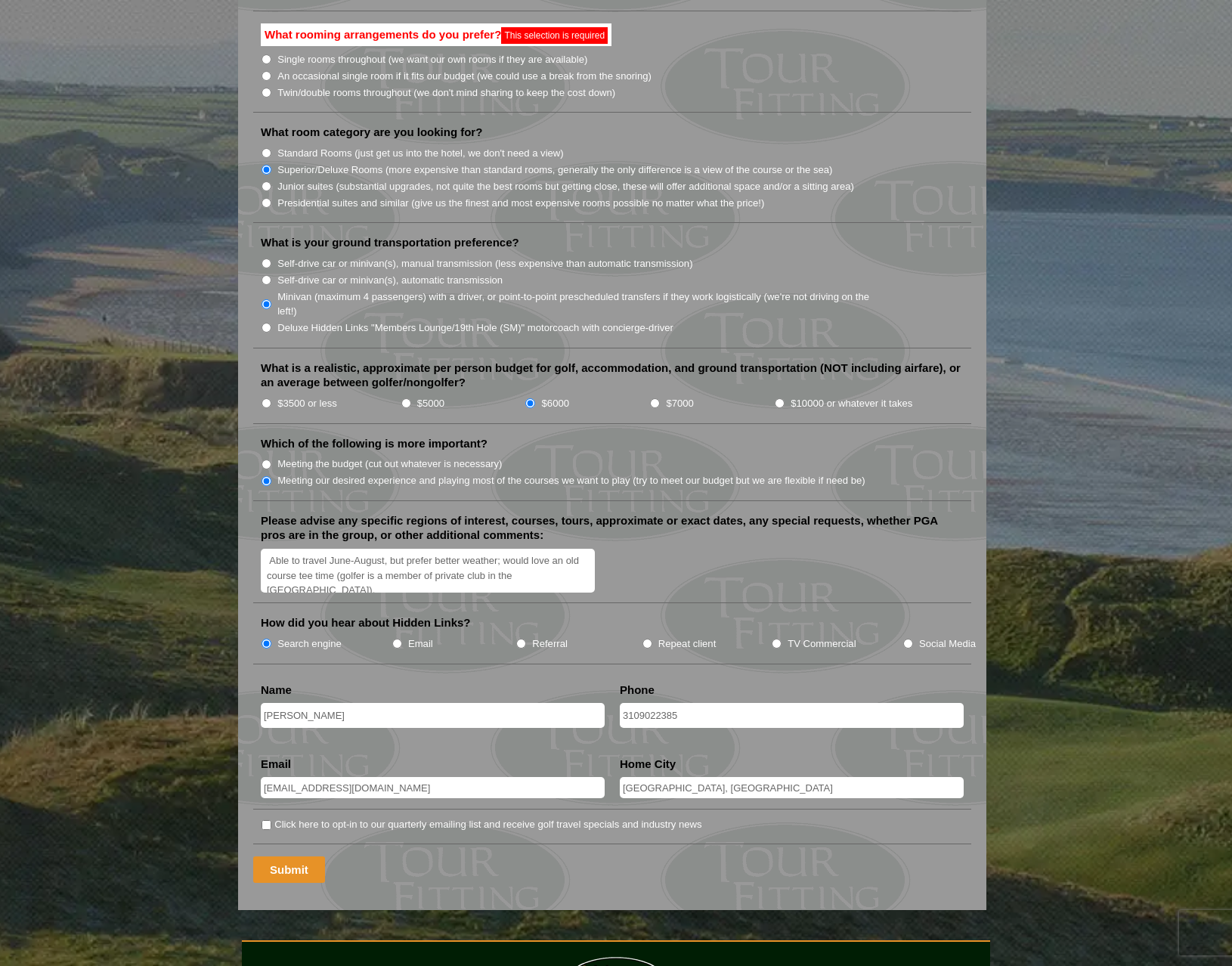
scroll to position [611, 0]
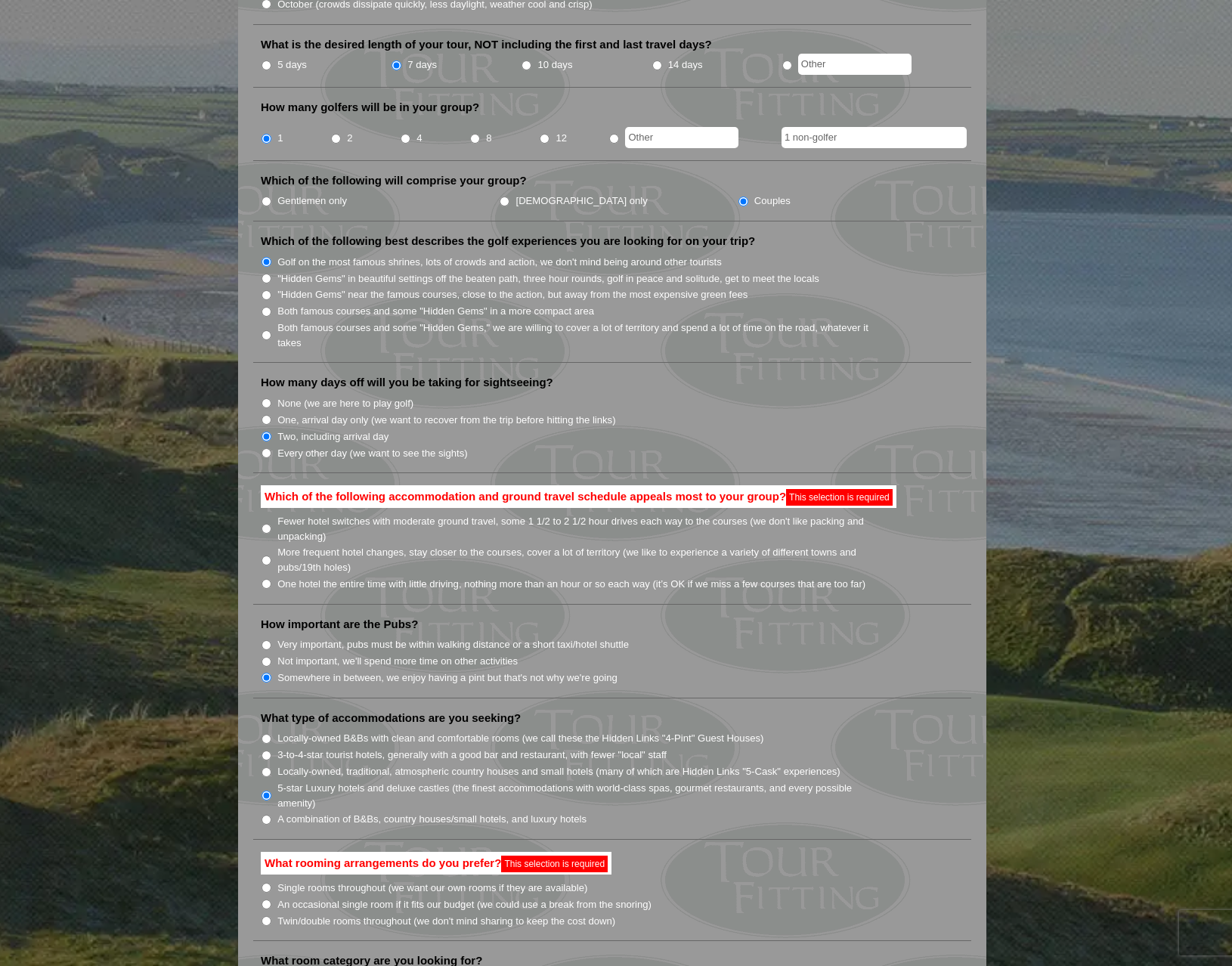
click at [265, 524] on input "Fewer hotel switches with moderate ground travel, some 1 1/2 to 2 1/2 hour driv…" at bounding box center [266, 528] width 10 height 10
radio input "true"
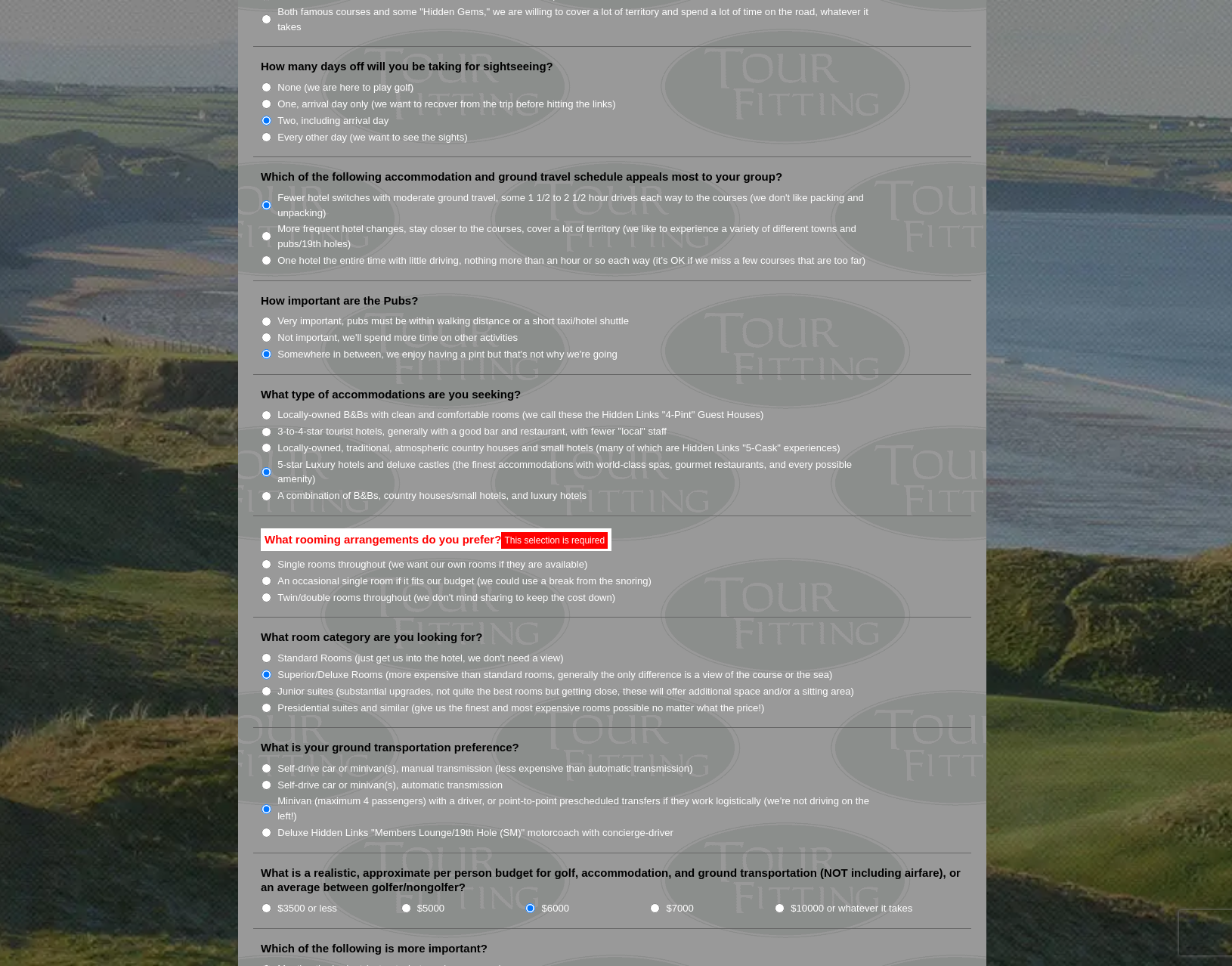
scroll to position [932, 0]
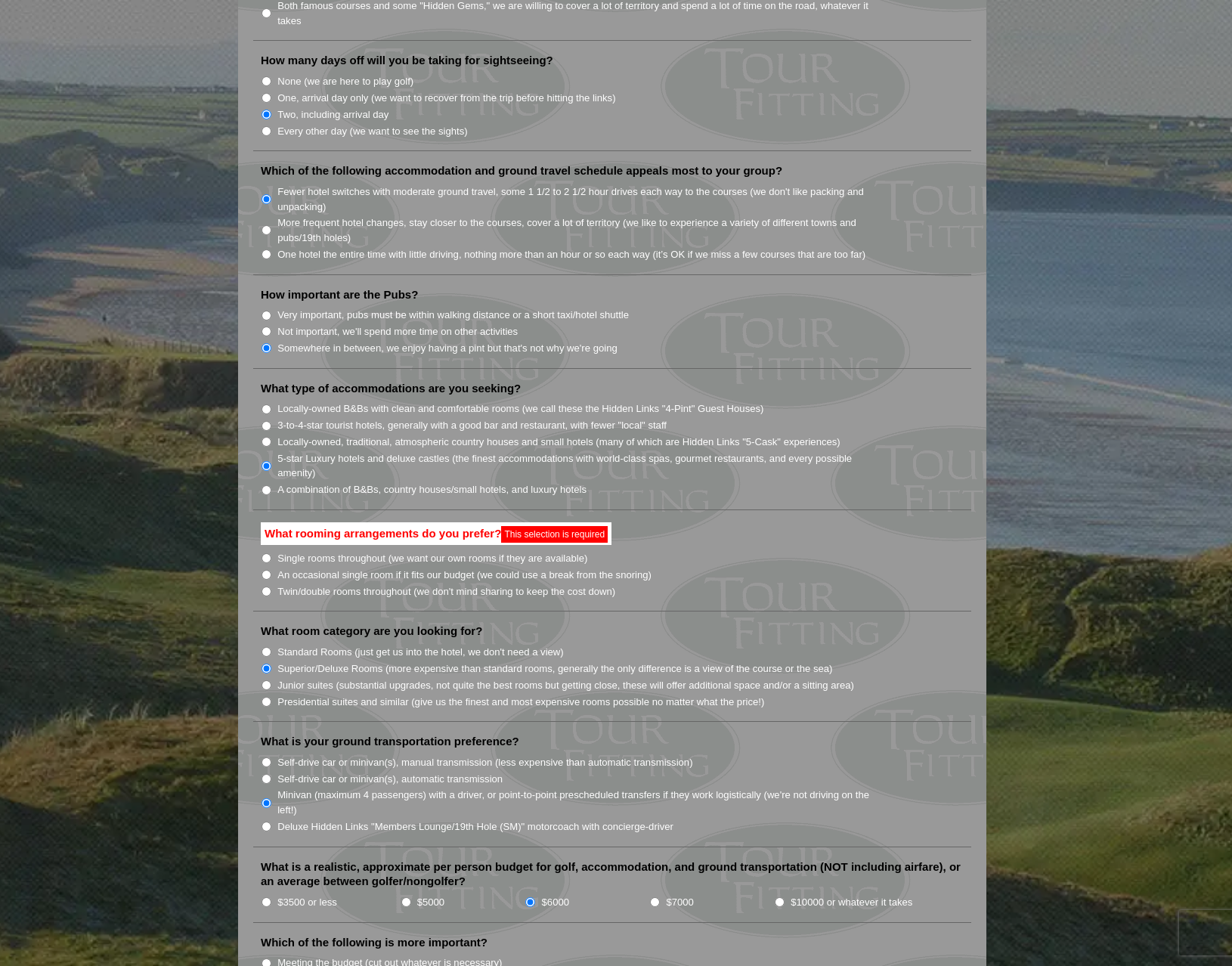
click at [267, 554] on input "Single rooms throughout (we want our own rooms if they are available)" at bounding box center [266, 558] width 10 height 10
radio input "true"
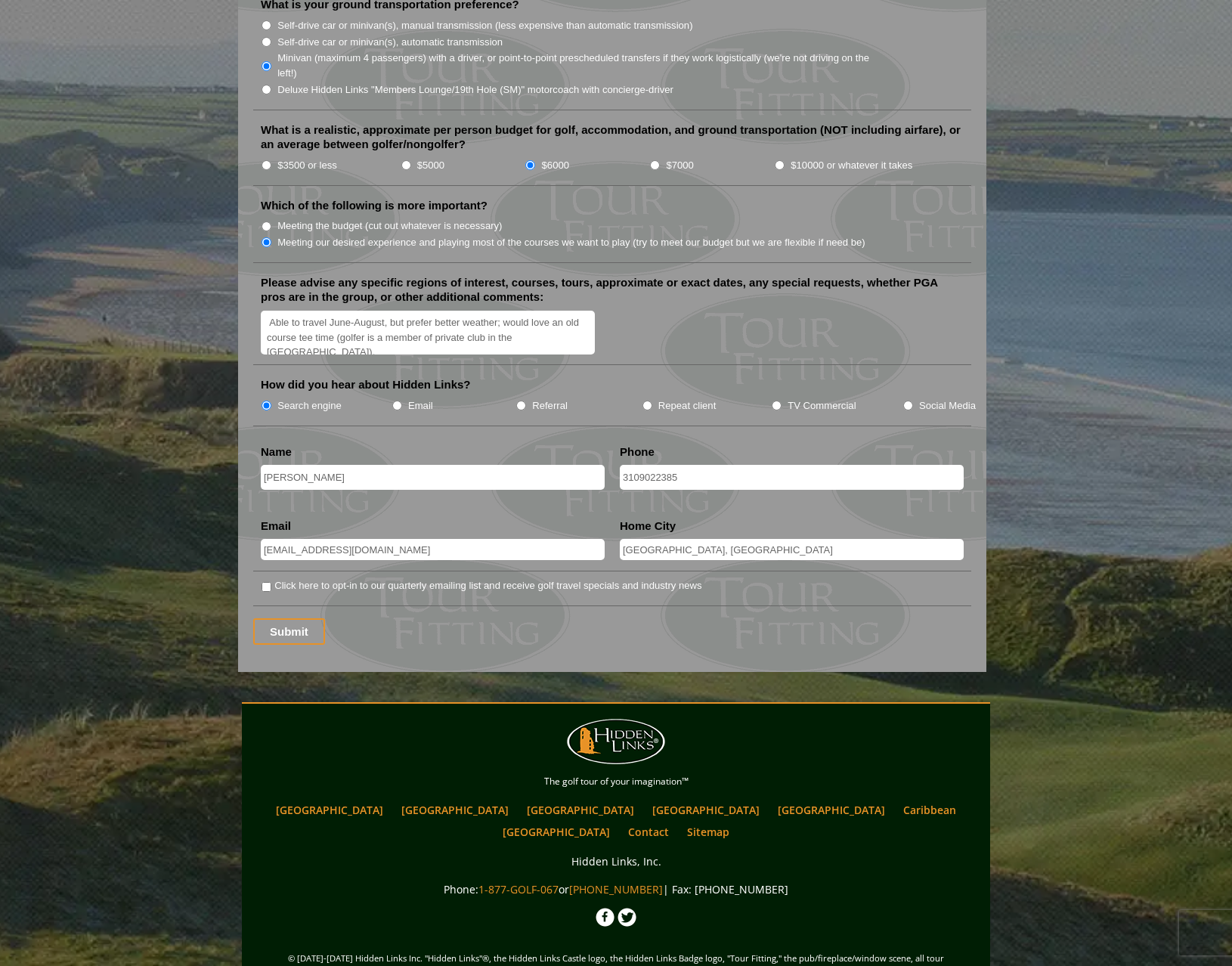
scroll to position [1661, 0]
click at [295, 619] on input "Submit" at bounding box center [288, 632] width 72 height 26
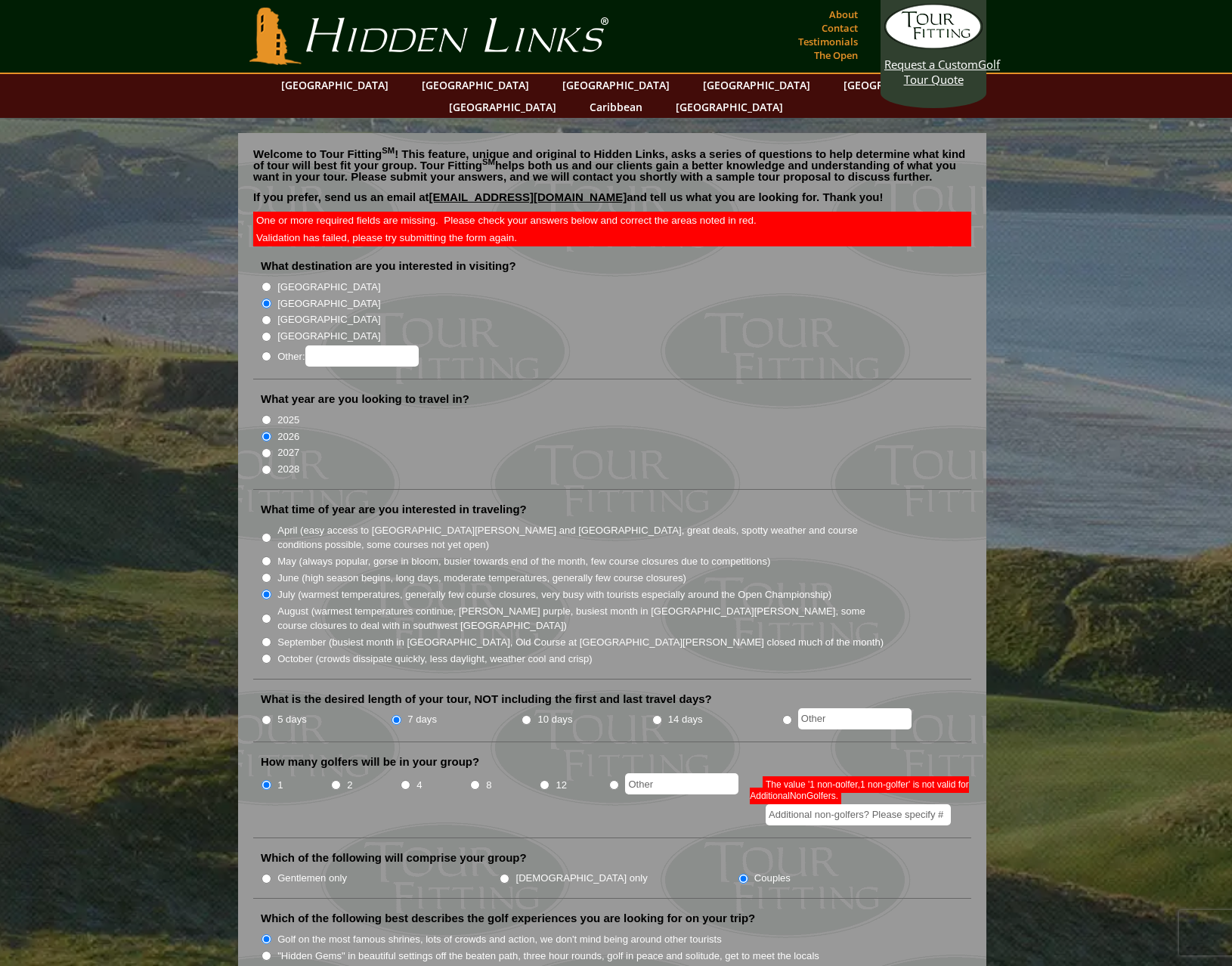
click at [617, 780] on input "radio" at bounding box center [613, 785] width 10 height 10
radio input "true"
drag, startPoint x: 265, startPoint y: 742, endPoint x: 637, endPoint y: 821, distance: 380.3
click at [266, 780] on input "1" at bounding box center [266, 785] width 10 height 10
radio input "true"
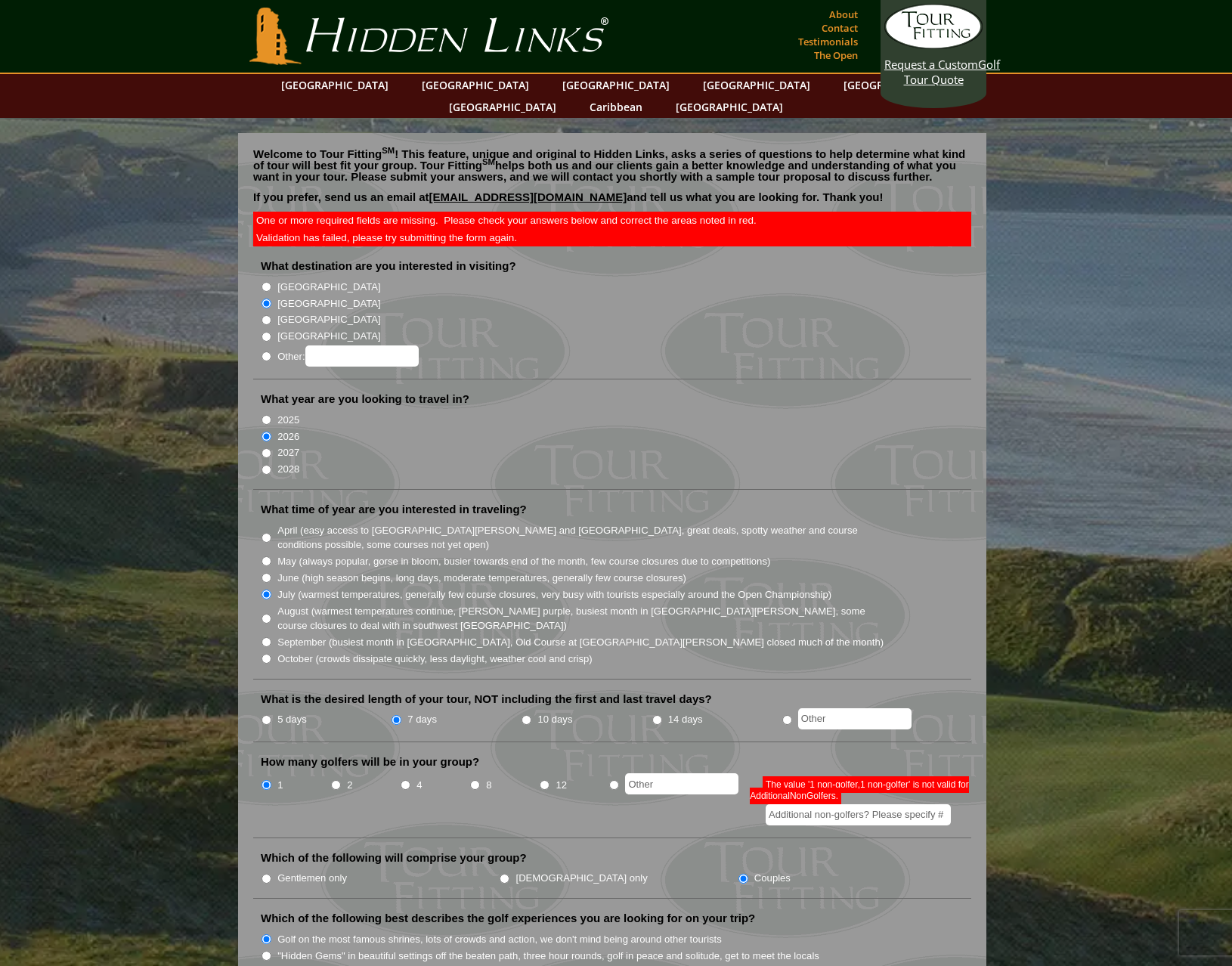
click at [671, 850] on li "Which of the following will comprise your group? Gentlemen only Ladies only Cou…" at bounding box center [611, 874] width 717 height 48
click at [869, 778] on div "The value '1 non-golfer,1 non-golfer' is not valid for AdditionalNonGolfers." at bounding box center [861, 801] width 226 height 48
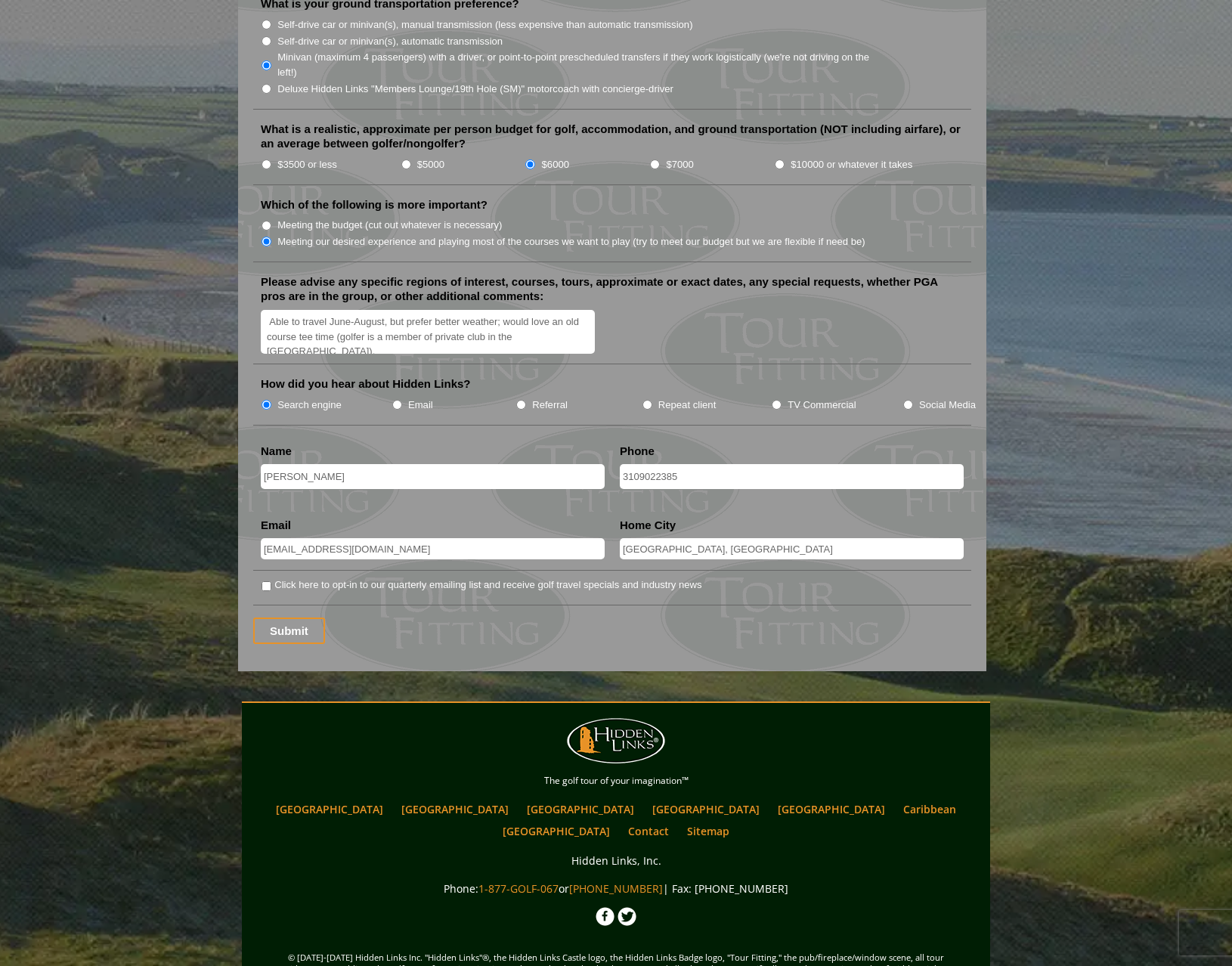
scroll to position [1728, 0]
click at [289, 618] on input "Submit" at bounding box center [288, 631] width 72 height 26
